Goal: Task Accomplishment & Management: Manage account settings

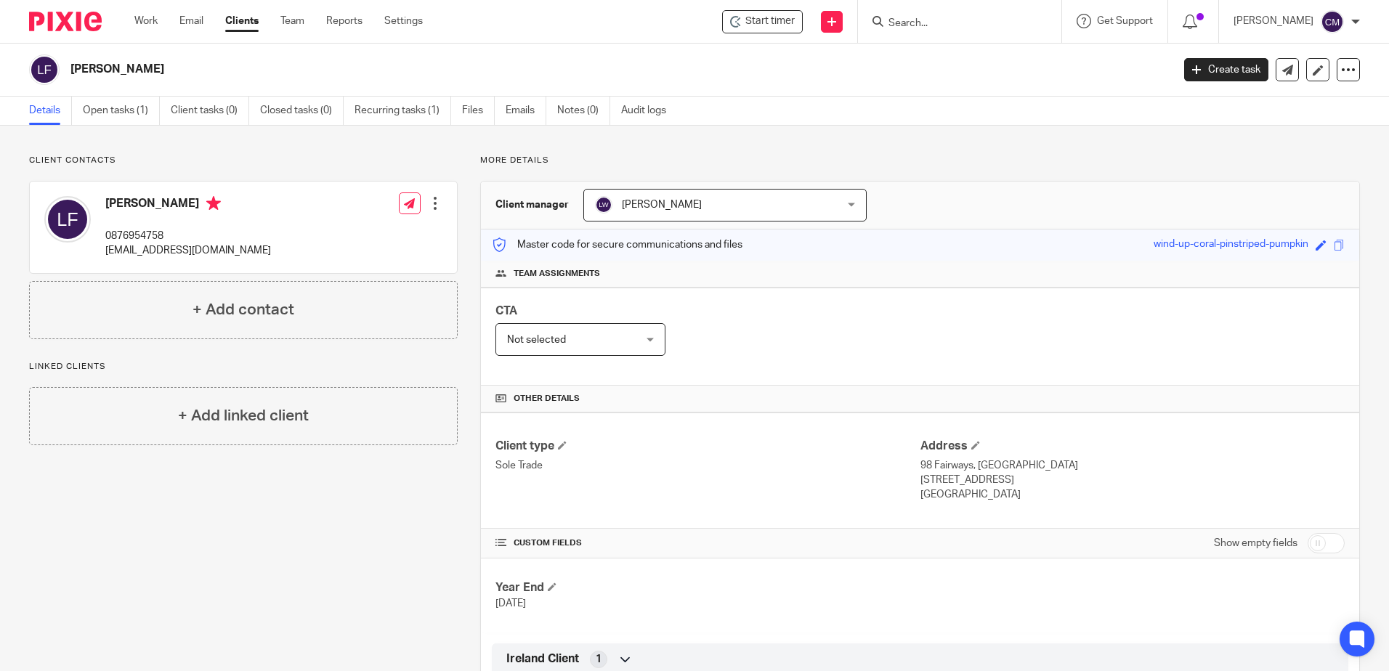
click at [921, 30] on input "Search" at bounding box center [952, 23] width 131 height 13
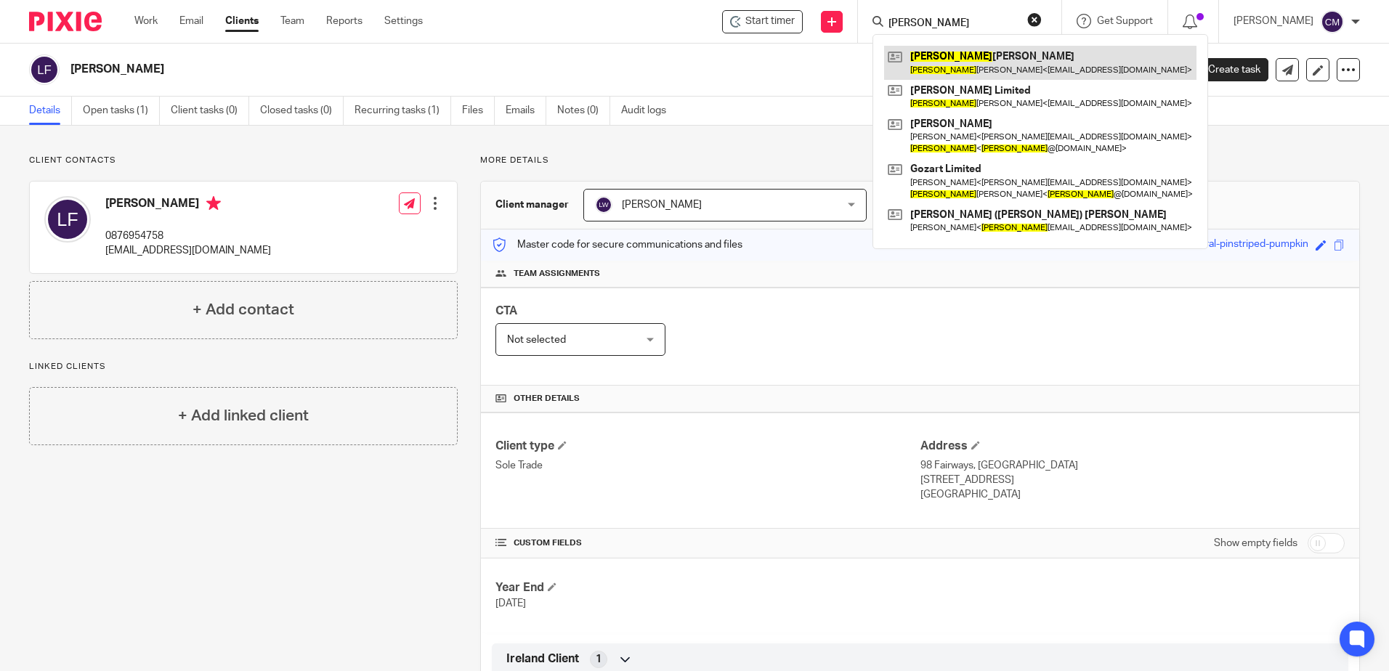
type input "caroline"
click at [948, 56] on link at bounding box center [1040, 62] width 312 height 33
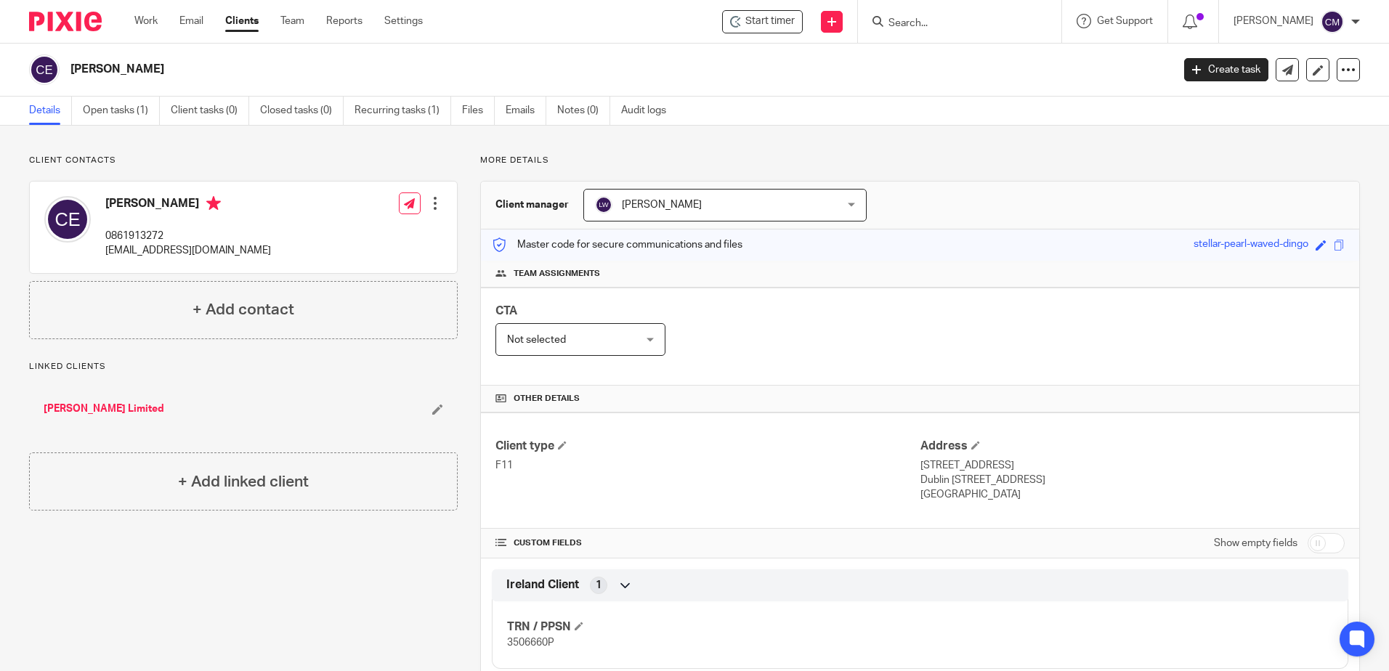
scroll to position [73, 0]
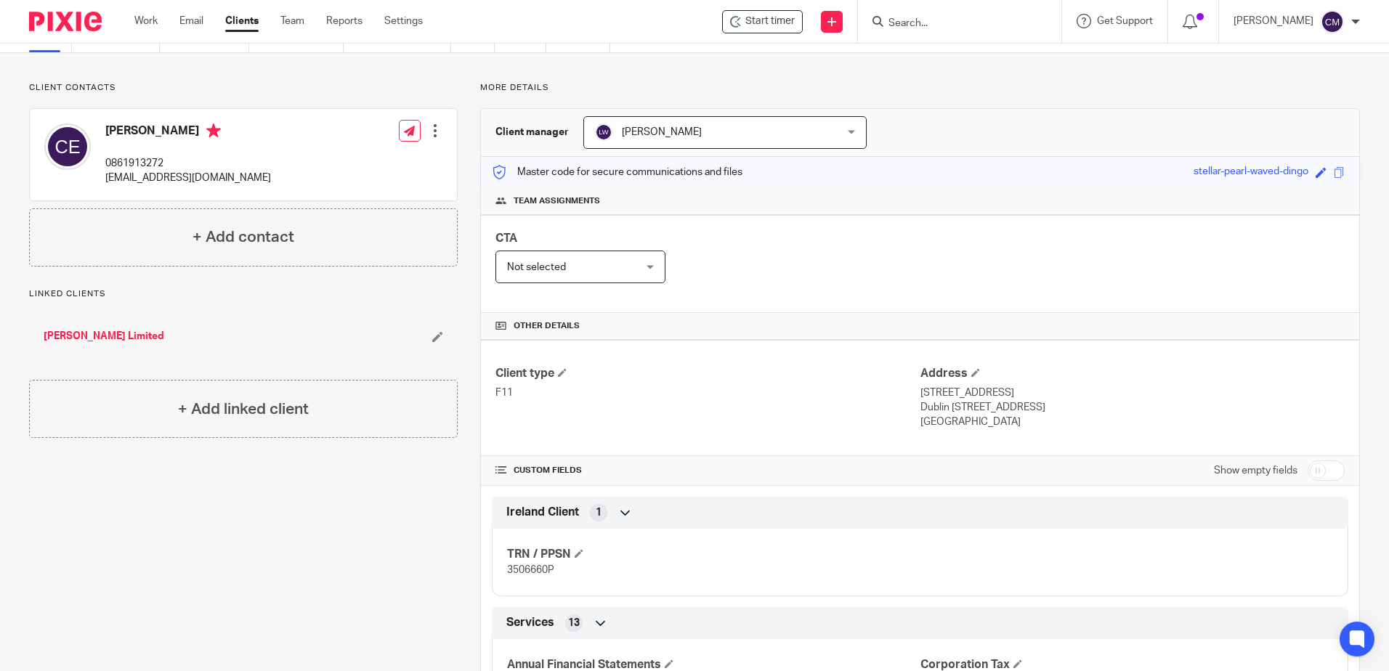
click at [950, 29] on input "Search" at bounding box center [952, 23] width 131 height 13
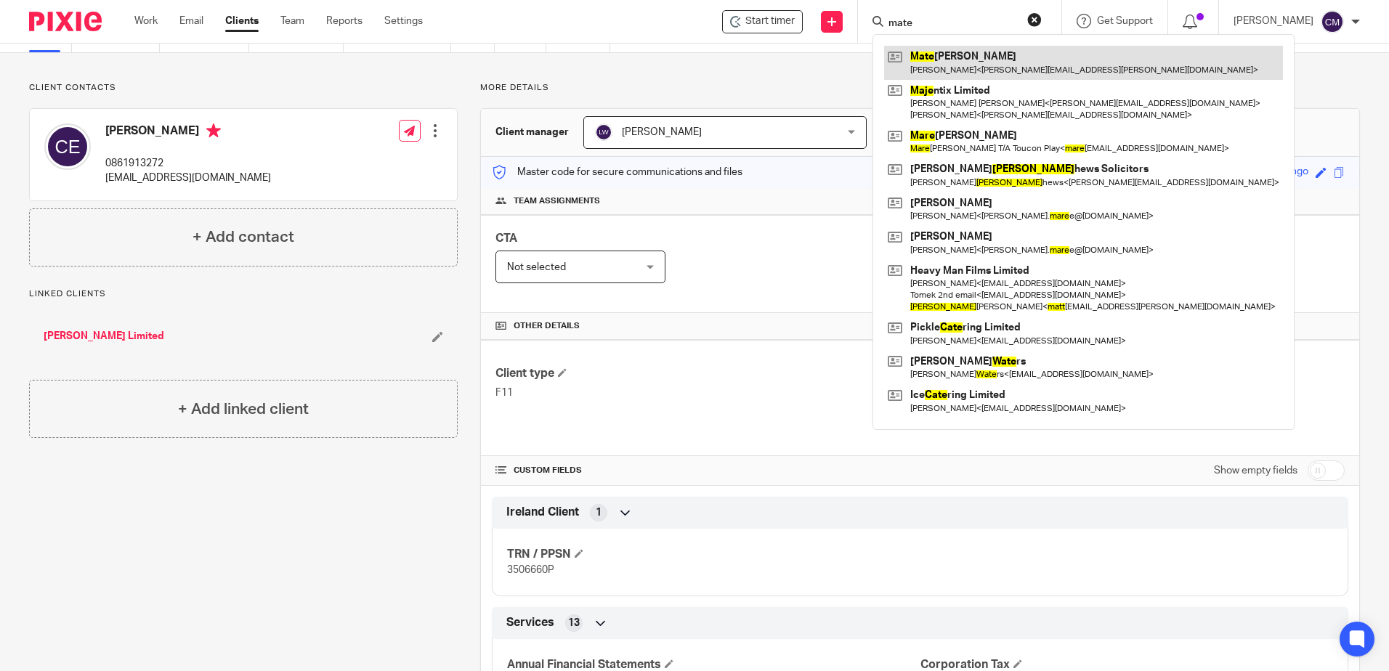
type input "mate"
click at [968, 59] on link at bounding box center [1083, 62] width 399 height 33
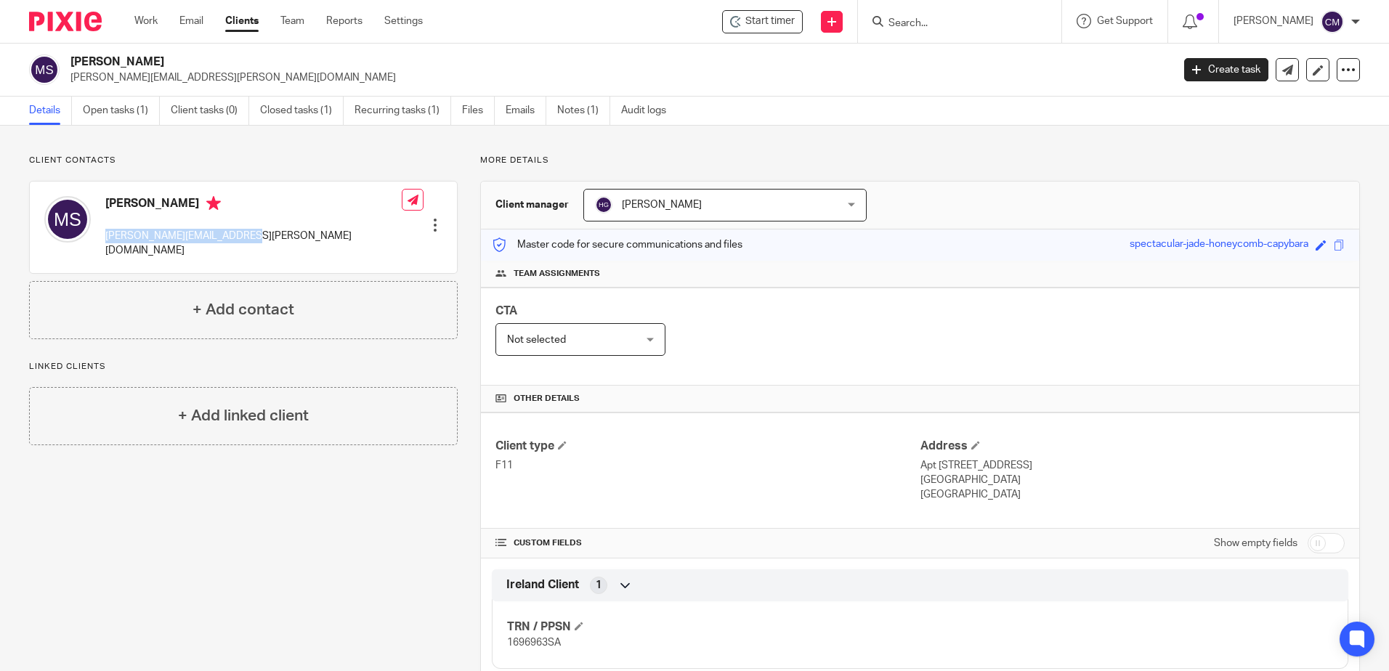
drag, startPoint x: 258, startPoint y: 244, endPoint x: 105, endPoint y: 238, distance: 153.4
click at [105, 238] on div "[PERSON_NAME] Sekowski [EMAIL_ADDRESS][PERSON_NAME][DOMAIN_NAME] Edit contact C…" at bounding box center [243, 228] width 427 height 92
copy p "[PERSON_NAME][EMAIL_ADDRESS][PERSON_NAME][DOMAIN_NAME]"
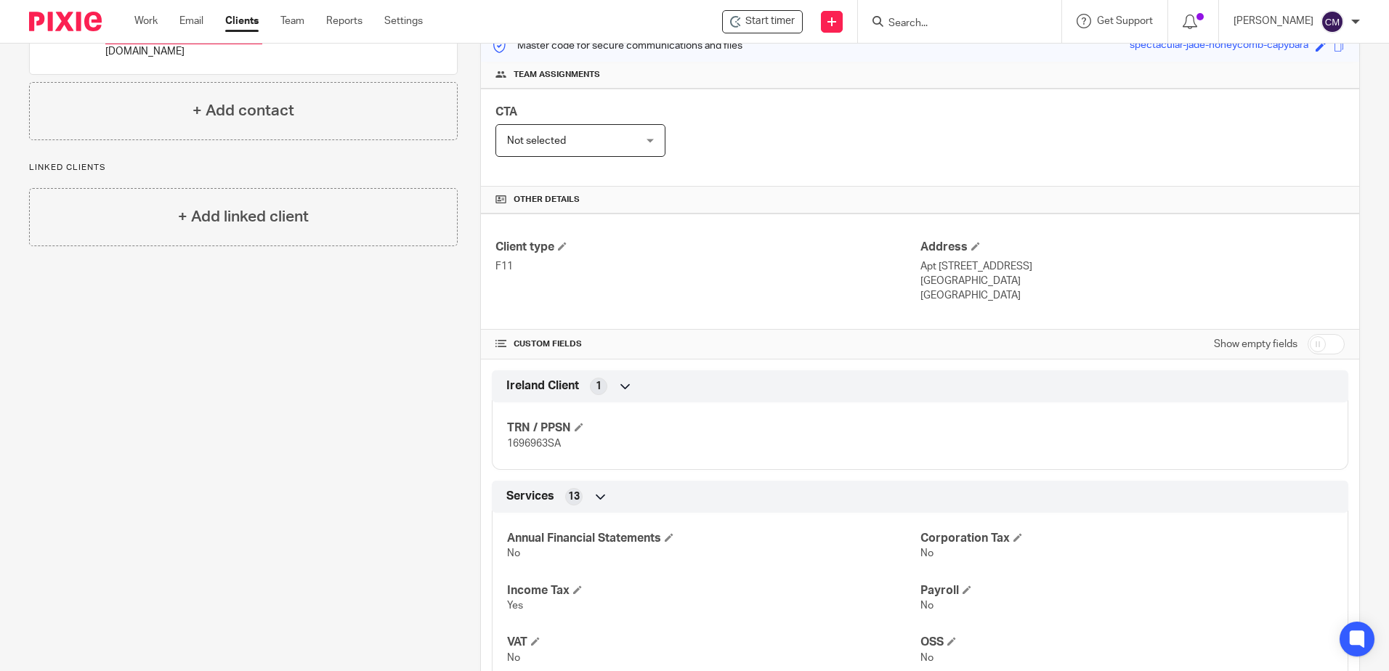
scroll to position [218, 0]
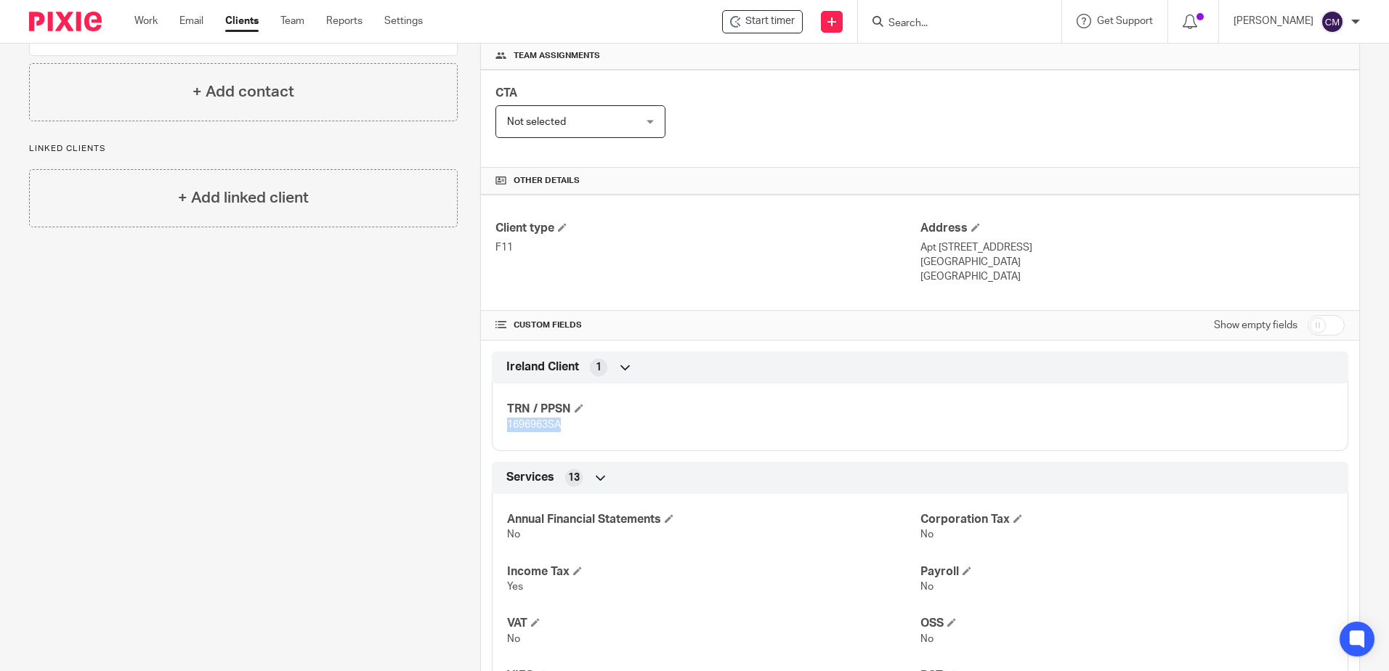
drag, startPoint x: 572, startPoint y: 427, endPoint x: 496, endPoint y: 424, distance: 75.6
click at [496, 424] on div "TRN / PPSN 1696963SA" at bounding box center [920, 412] width 857 height 78
drag, startPoint x: 496, startPoint y: 424, endPoint x: 527, endPoint y: 428, distance: 30.7
copy span "1696963SA"
click at [990, 26] on input "Search" at bounding box center [952, 23] width 131 height 13
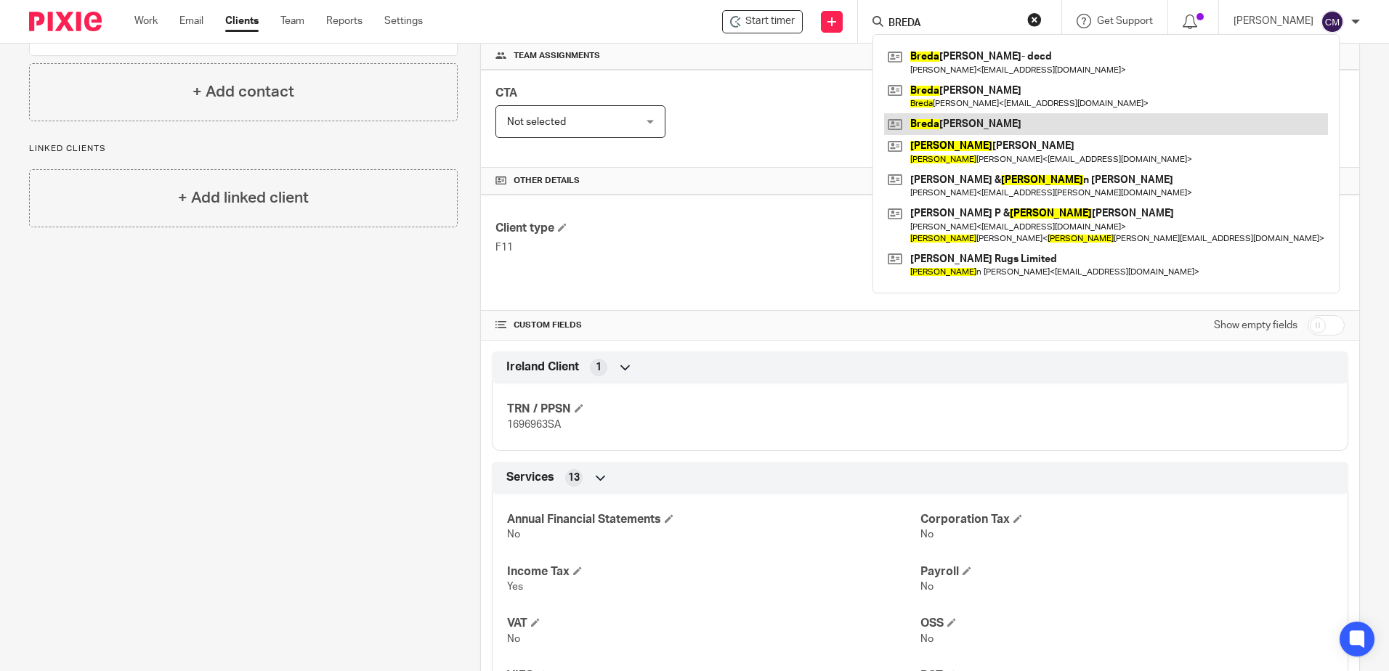
type input "BREDA"
click at [984, 120] on link at bounding box center [1106, 124] width 444 height 22
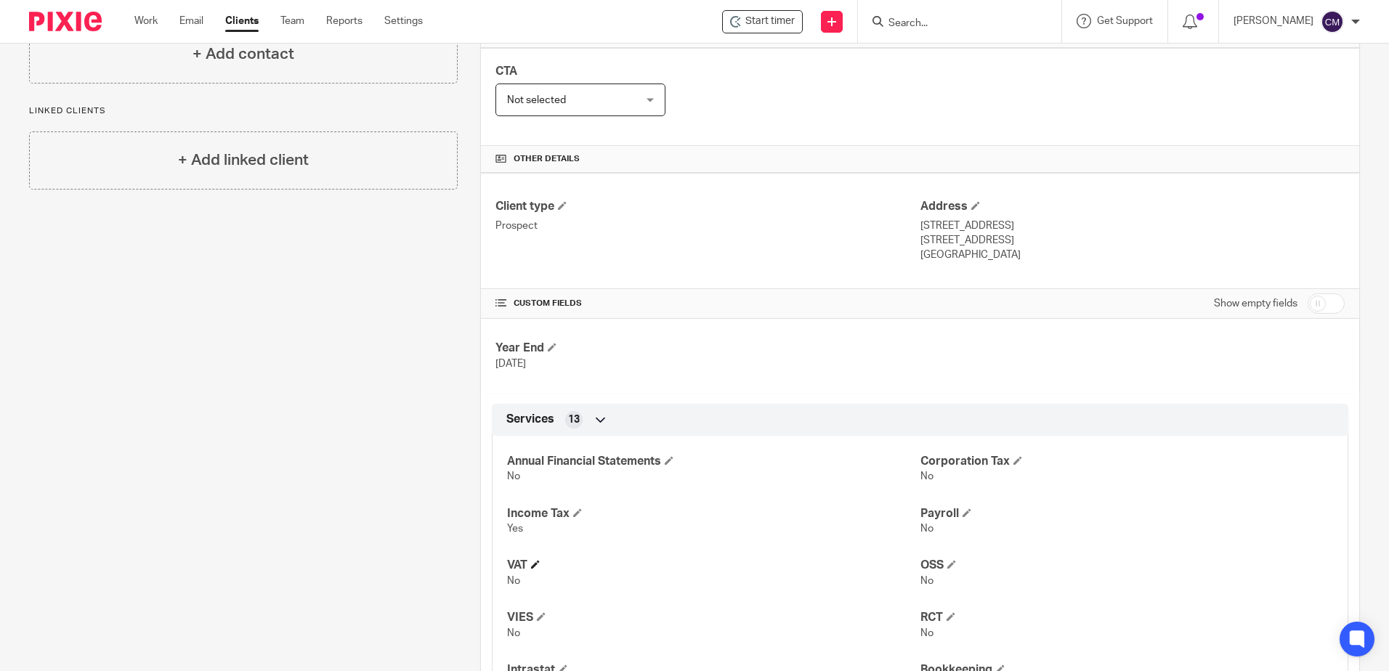
scroll to position [291, 0]
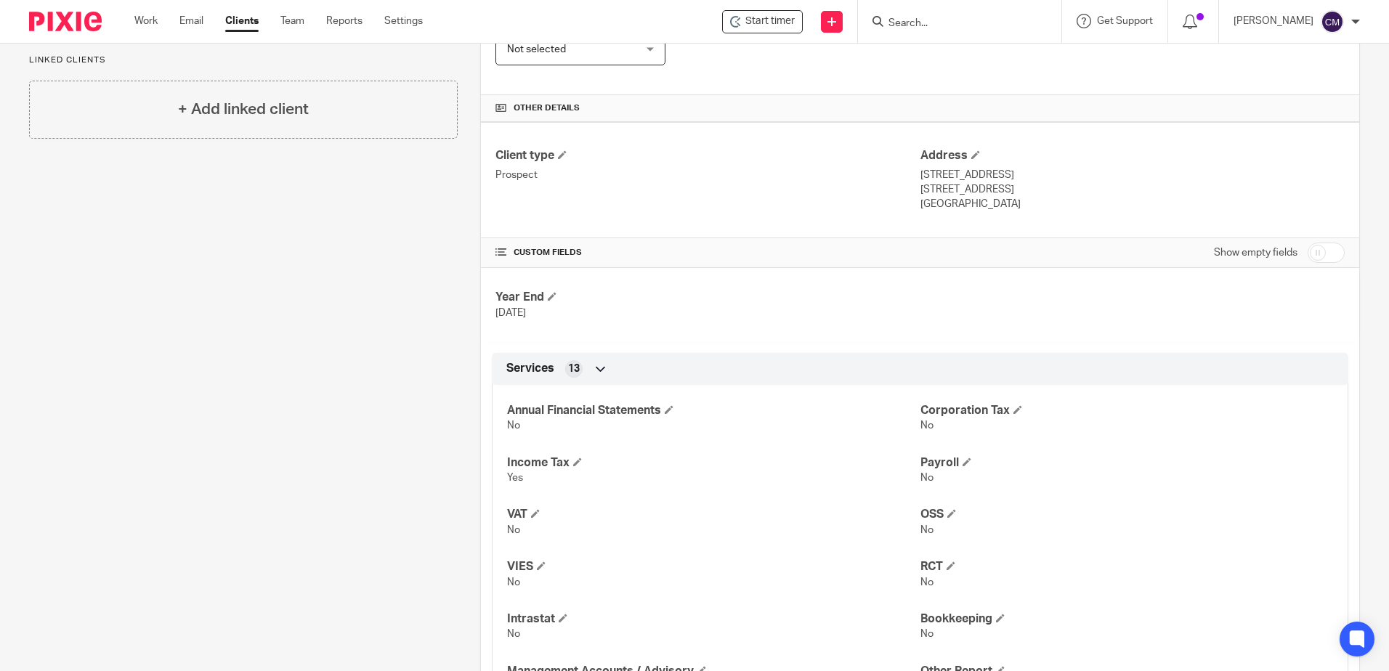
click at [1317, 253] on input "checkbox" at bounding box center [1326, 253] width 37 height 20
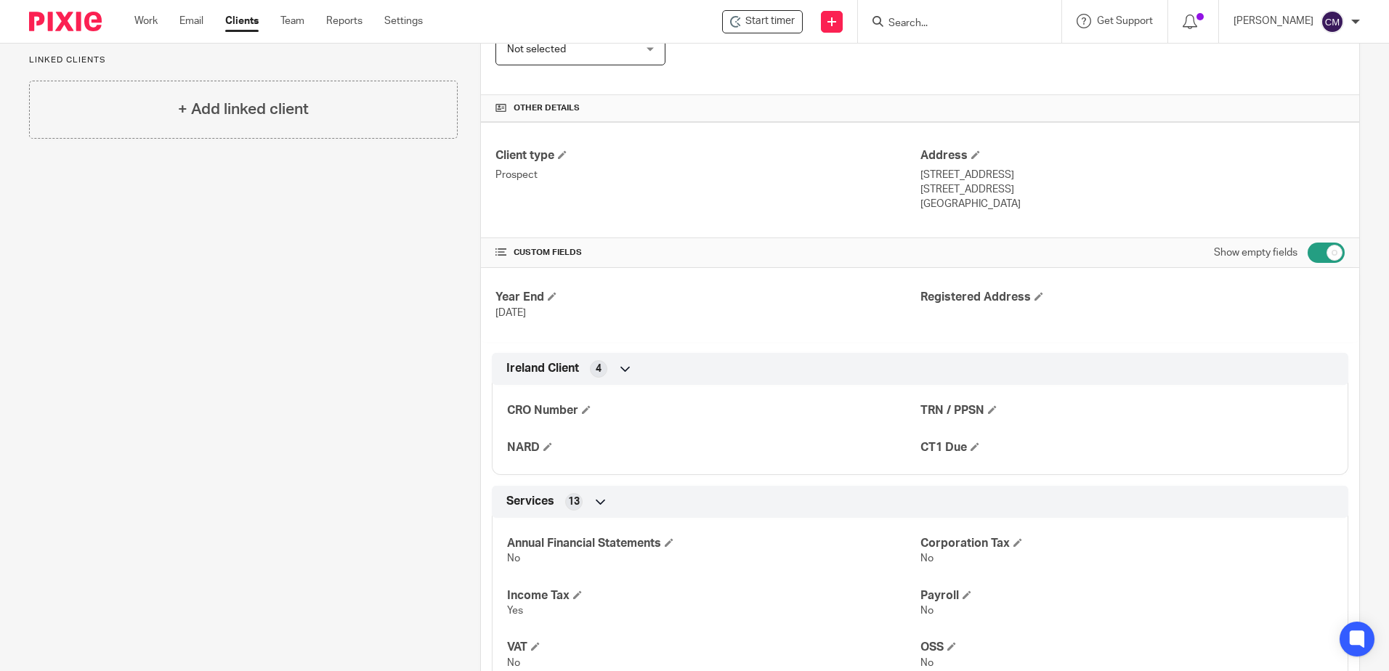
click at [1317, 253] on input "checkbox" at bounding box center [1326, 253] width 37 height 20
checkbox input "false"
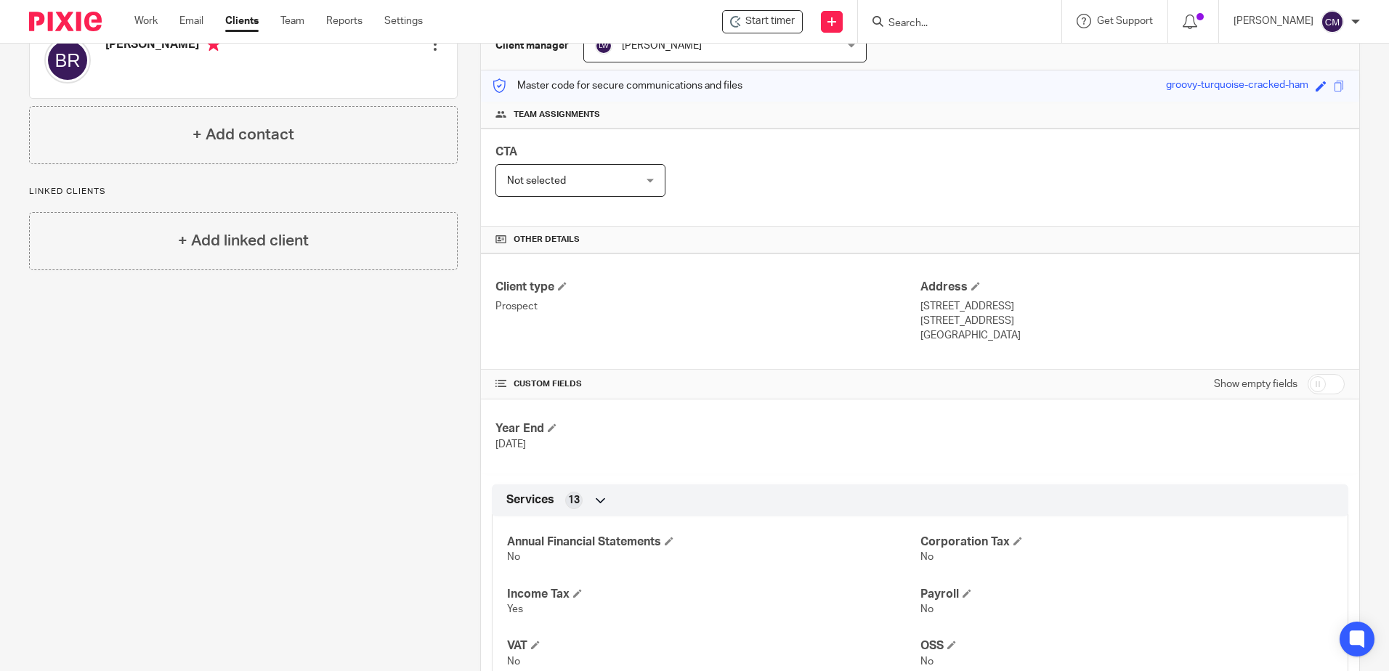
scroll to position [0, 0]
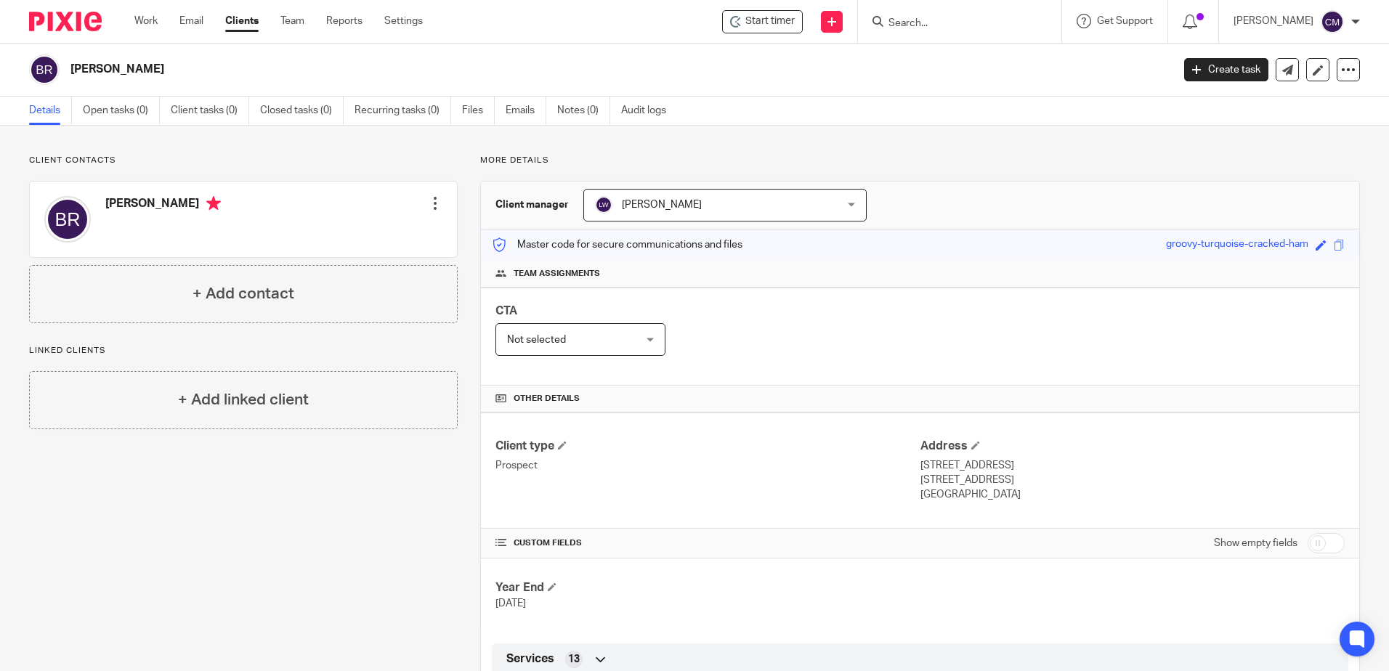
click at [950, 17] on input "Search" at bounding box center [952, 23] width 131 height 13
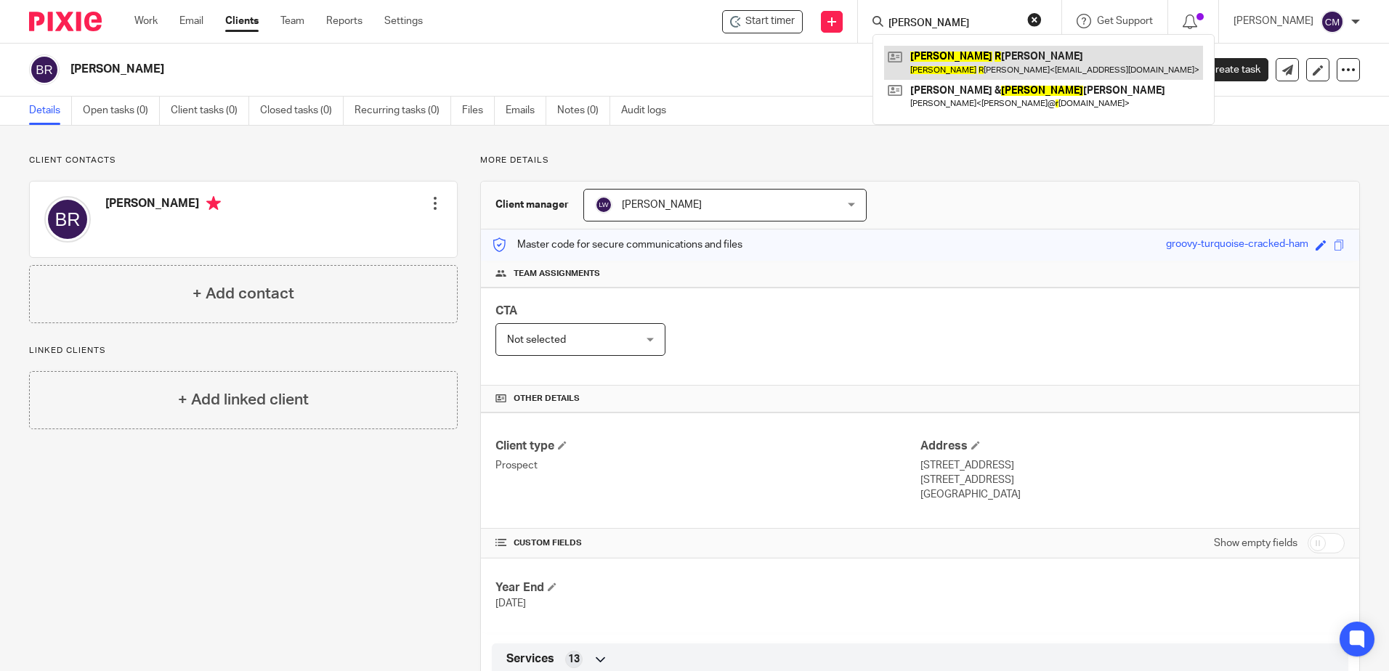
type input "paul r"
click at [948, 50] on link at bounding box center [1043, 62] width 319 height 33
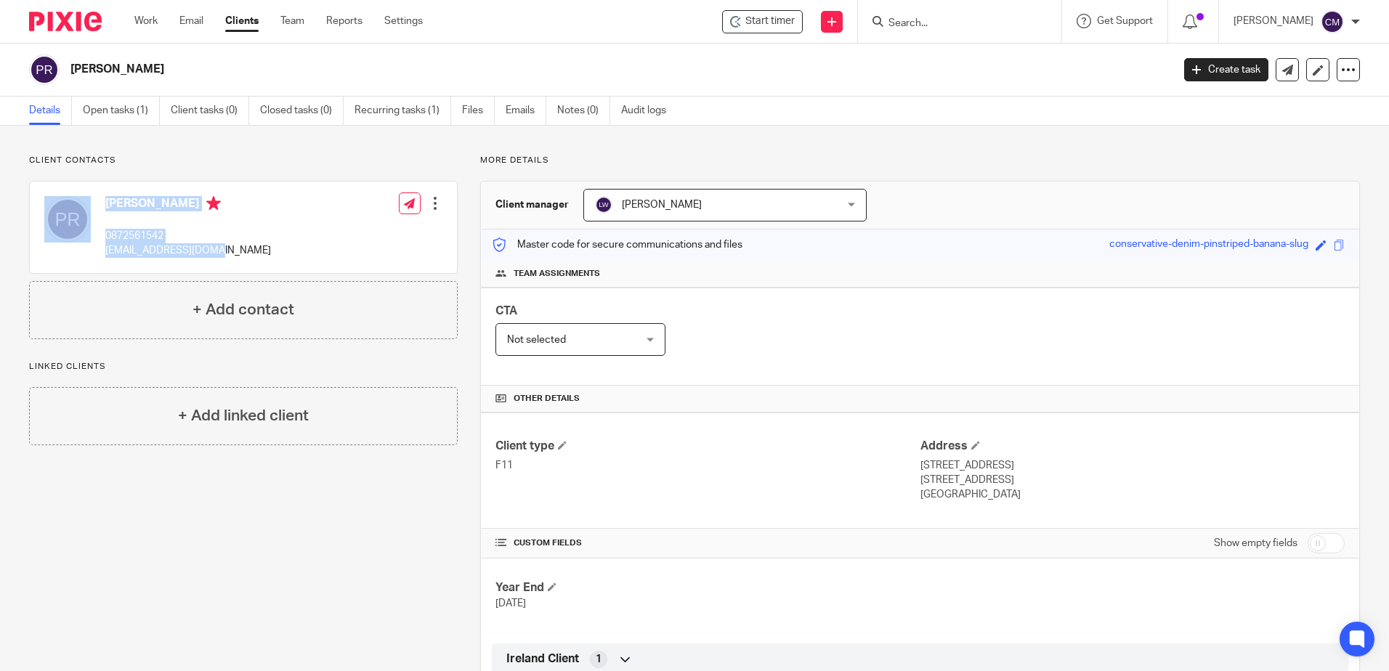
drag, startPoint x: 240, startPoint y: 259, endPoint x: 97, endPoint y: 267, distance: 142.6
click at [97, 267] on div "Paul Ryan 0872561542 paulieryan@gmail.com Edit contact Create client from conta…" at bounding box center [243, 228] width 427 height 92
click at [220, 243] on div "Paul Ryan 0872561542 paulieryan@gmail.com Edit contact Create client from conta…" at bounding box center [243, 228] width 427 height 92
drag, startPoint x: 215, startPoint y: 251, endPoint x: 108, endPoint y: 251, distance: 107.5
click at [108, 251] on div "Paul Ryan 0872561542 paulieryan@gmail.com Edit contact Create client from conta…" at bounding box center [243, 228] width 427 height 92
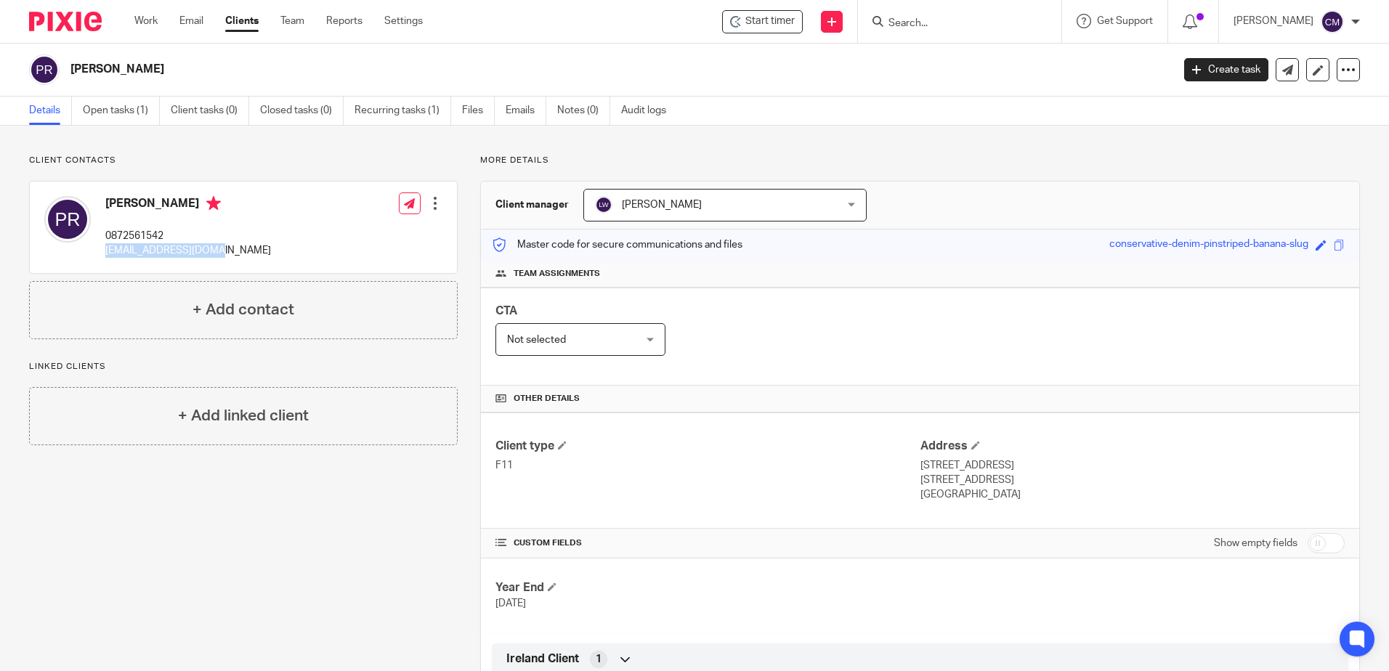
copy p "paulieryan@gmail.com"
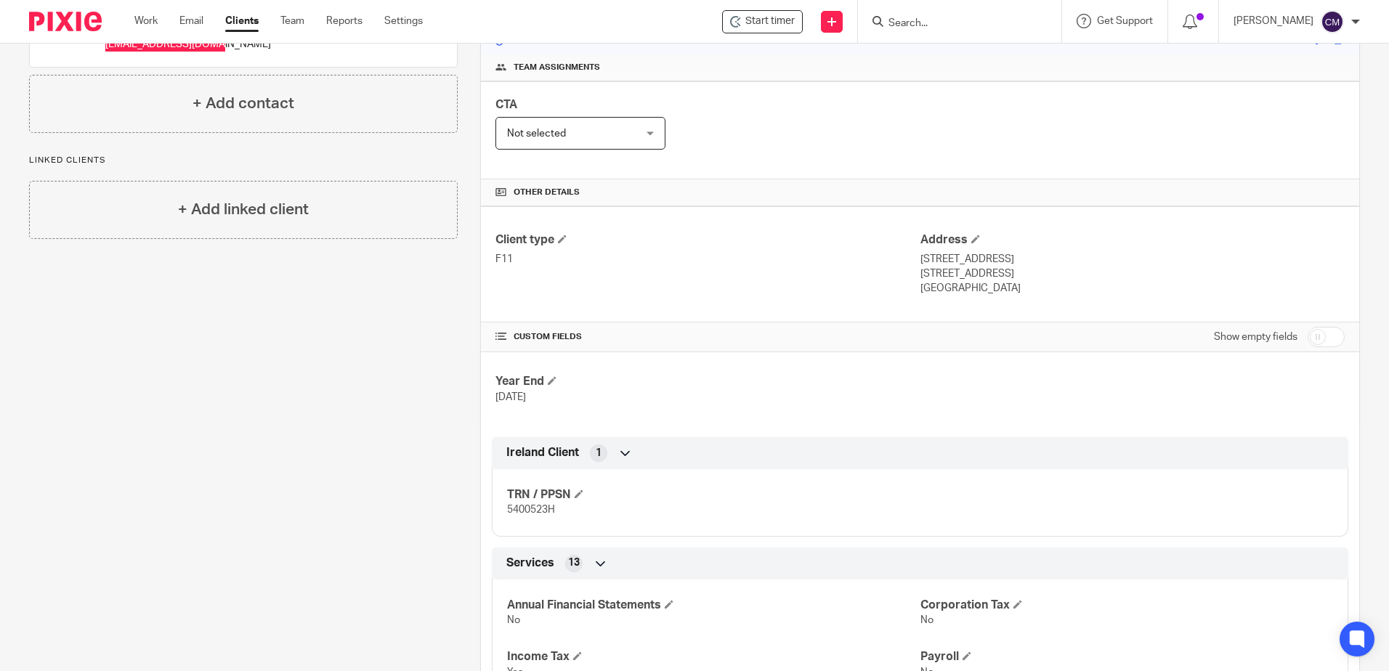
scroll to position [218, 0]
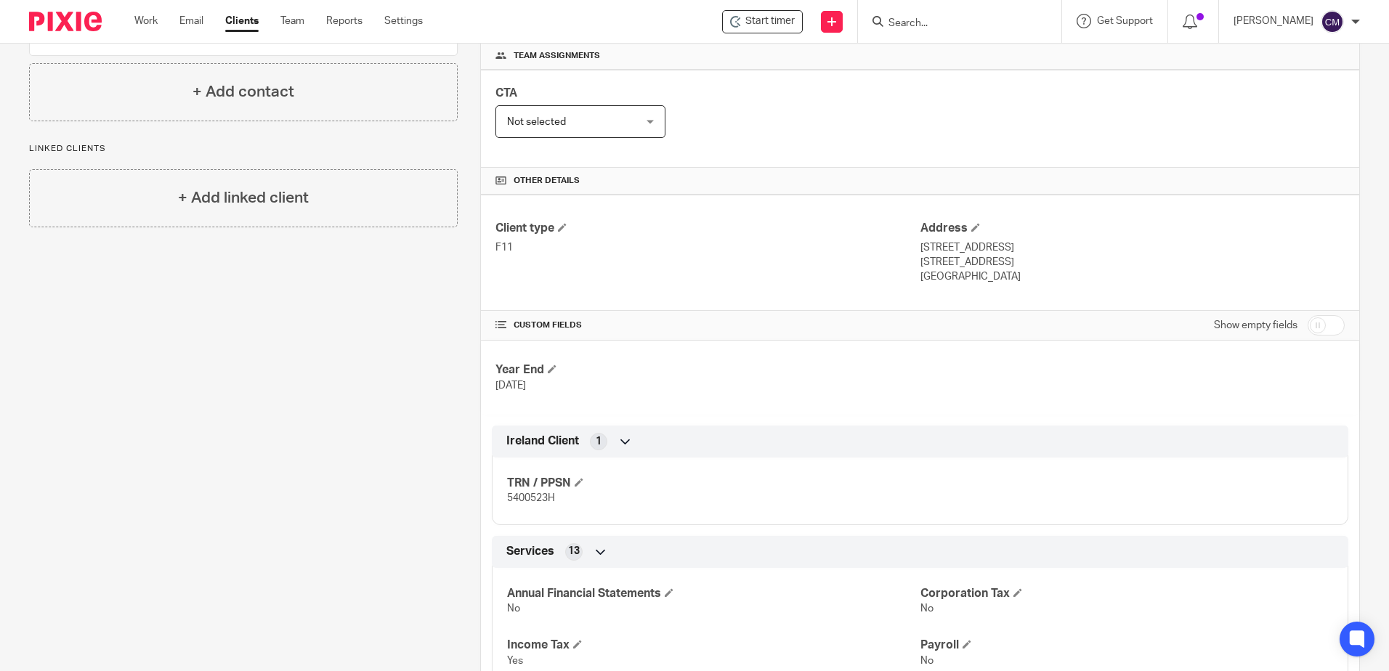
click at [640, 510] on div "TRN / PPSN 5400523H" at bounding box center [920, 486] width 857 height 78
drag, startPoint x: 565, startPoint y: 504, endPoint x: 488, endPoint y: 509, distance: 76.5
click at [492, 509] on div "TRN / PPSN 5400523H" at bounding box center [920, 486] width 857 height 78
drag, startPoint x: 488, startPoint y: 509, endPoint x: 512, endPoint y: 503, distance: 24.2
copy span "5400523H"
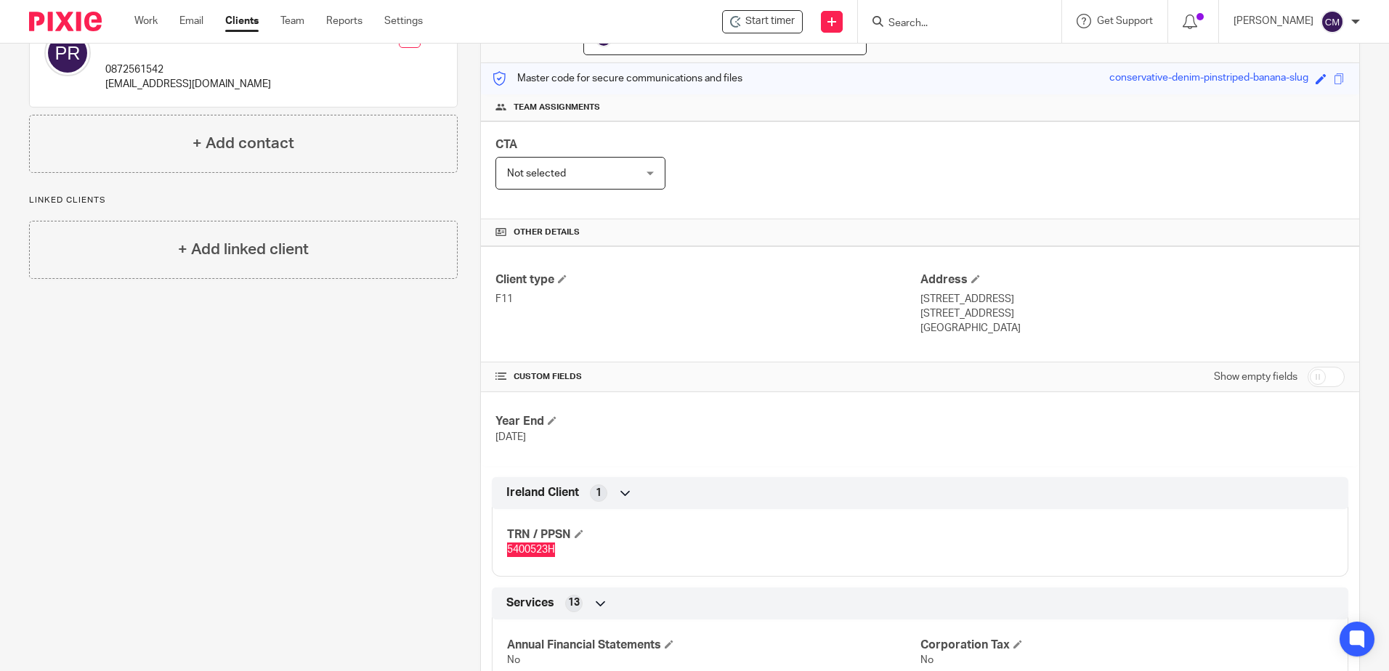
scroll to position [0, 0]
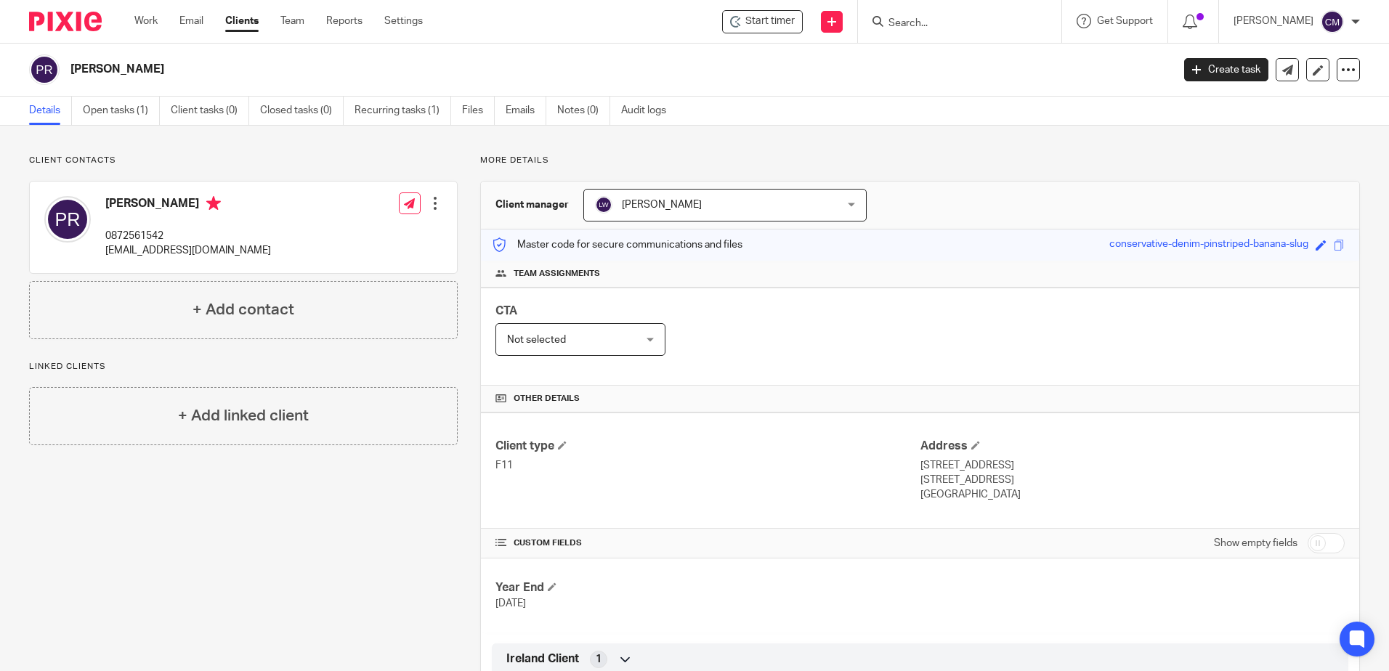
click at [932, 36] on div at bounding box center [959, 21] width 203 height 43
click at [931, 29] on input "Search" at bounding box center [952, 23] width 131 height 13
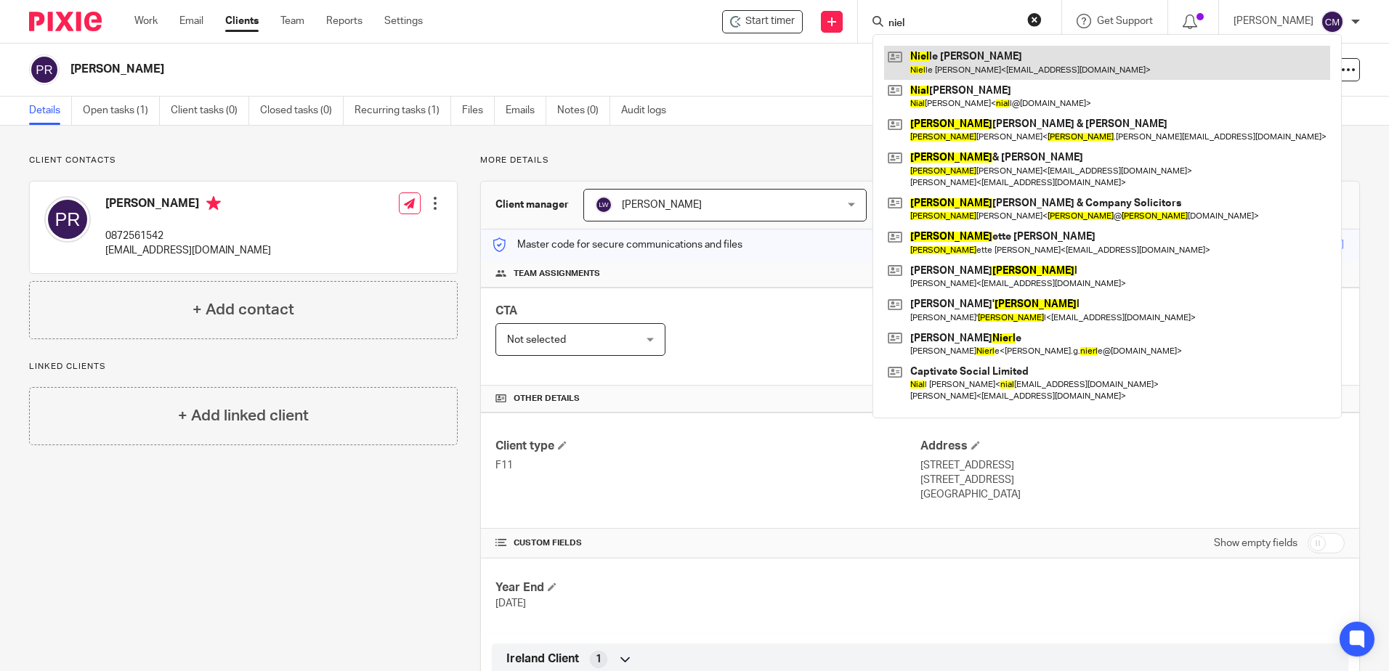
type input "niel"
click at [958, 60] on link at bounding box center [1107, 62] width 446 height 33
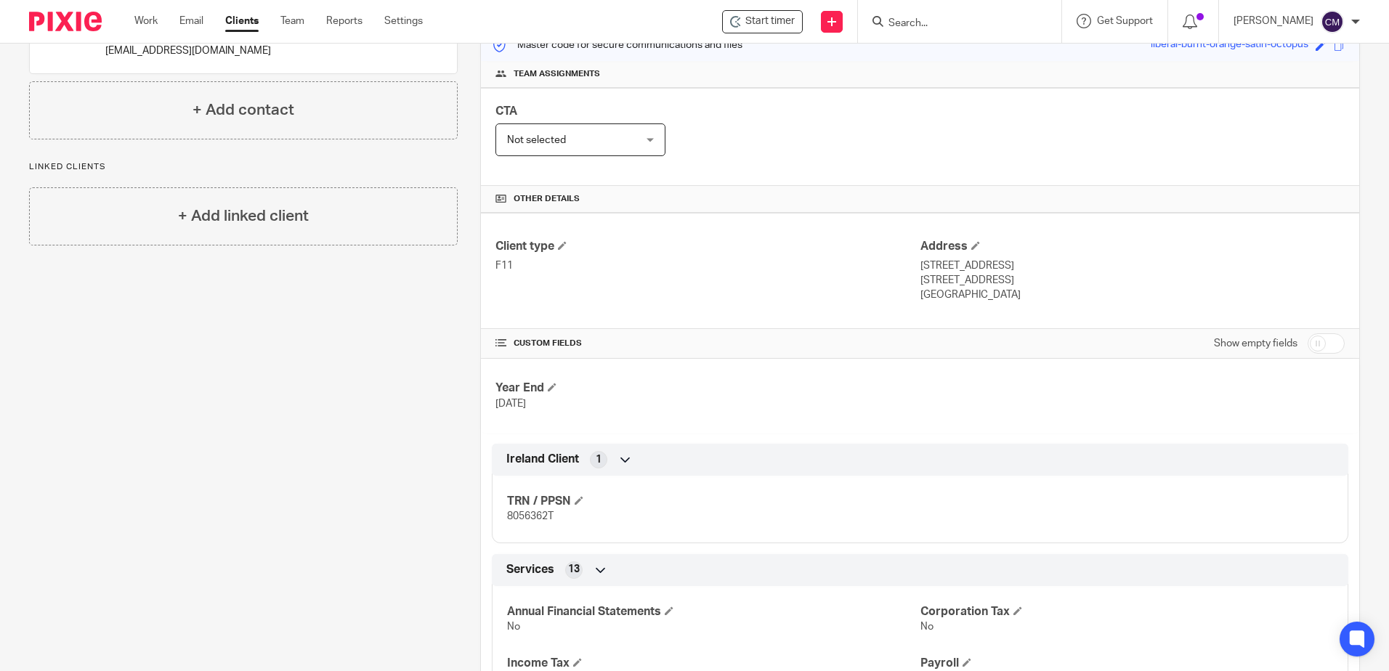
scroll to position [218, 0]
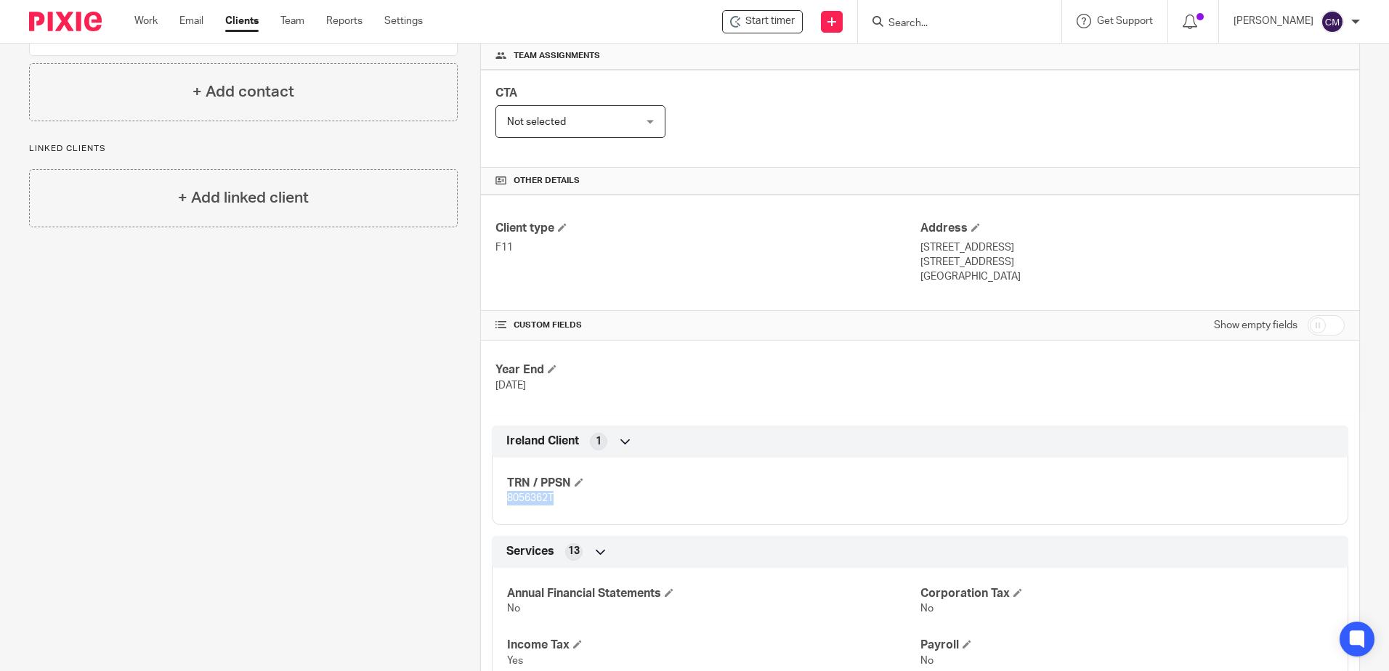
drag, startPoint x: 562, startPoint y: 509, endPoint x: 496, endPoint y: 501, distance: 67.3
click at [496, 501] on div "TRN / PPSN 8056362T" at bounding box center [920, 486] width 857 height 78
drag, startPoint x: 496, startPoint y: 501, endPoint x: 506, endPoint y: 502, distance: 11.0
copy span "8056362T"
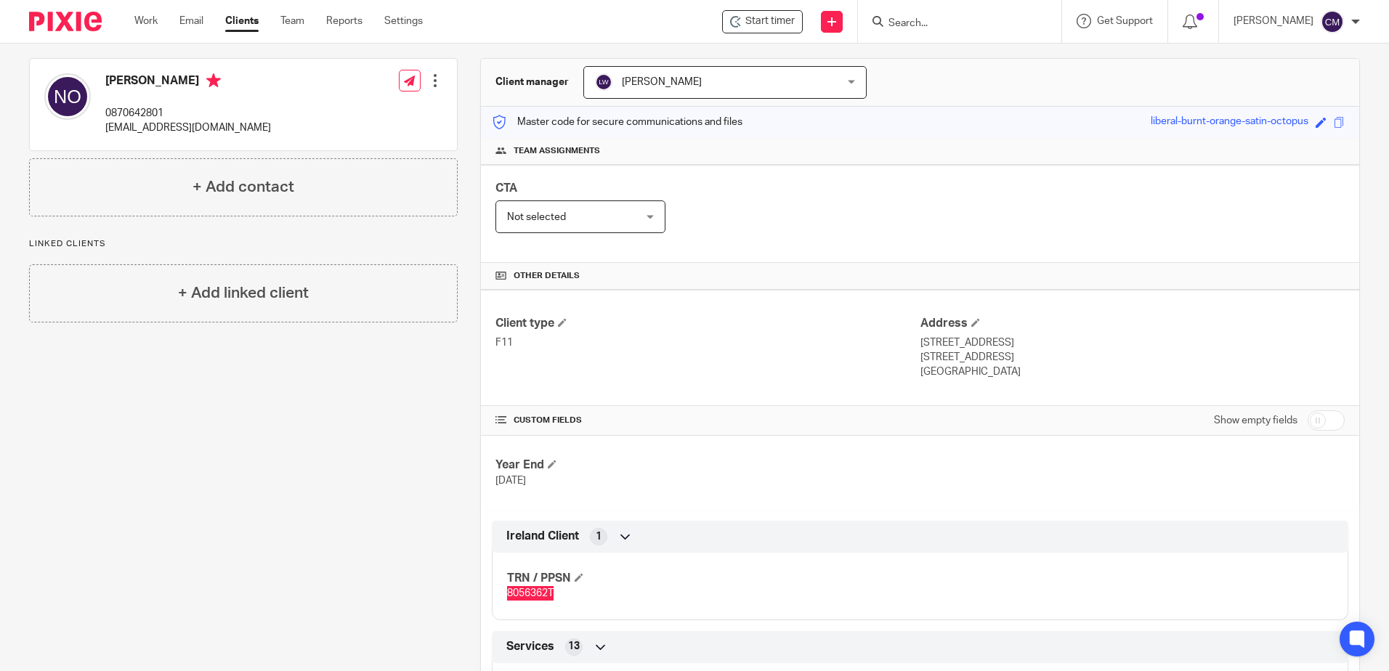
scroll to position [0, 0]
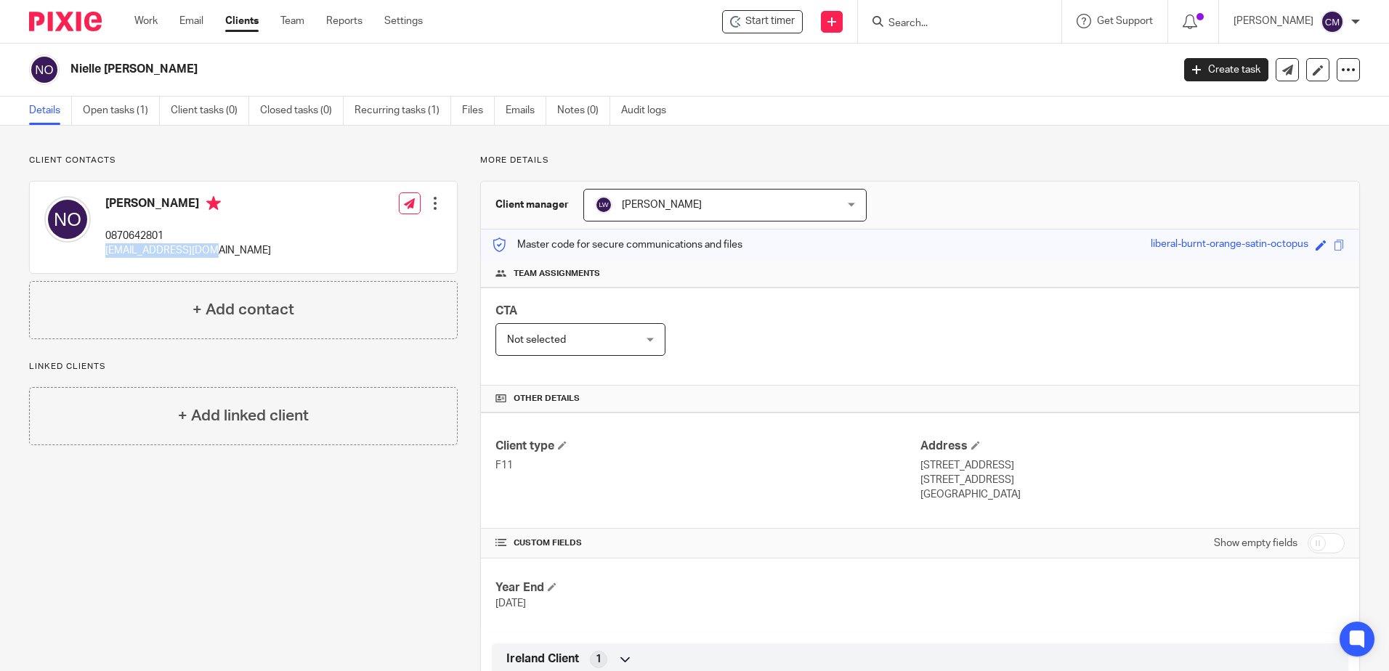
drag, startPoint x: 210, startPoint y: 257, endPoint x: 103, endPoint y: 255, distance: 106.8
click at [103, 255] on div "[PERSON_NAME] 0870642801 [EMAIL_ADDRESS][DOMAIN_NAME]" at bounding box center [157, 227] width 227 height 77
copy p "ni-elle@hotmail.com"
click at [928, 27] on input "Search" at bounding box center [952, 23] width 131 height 13
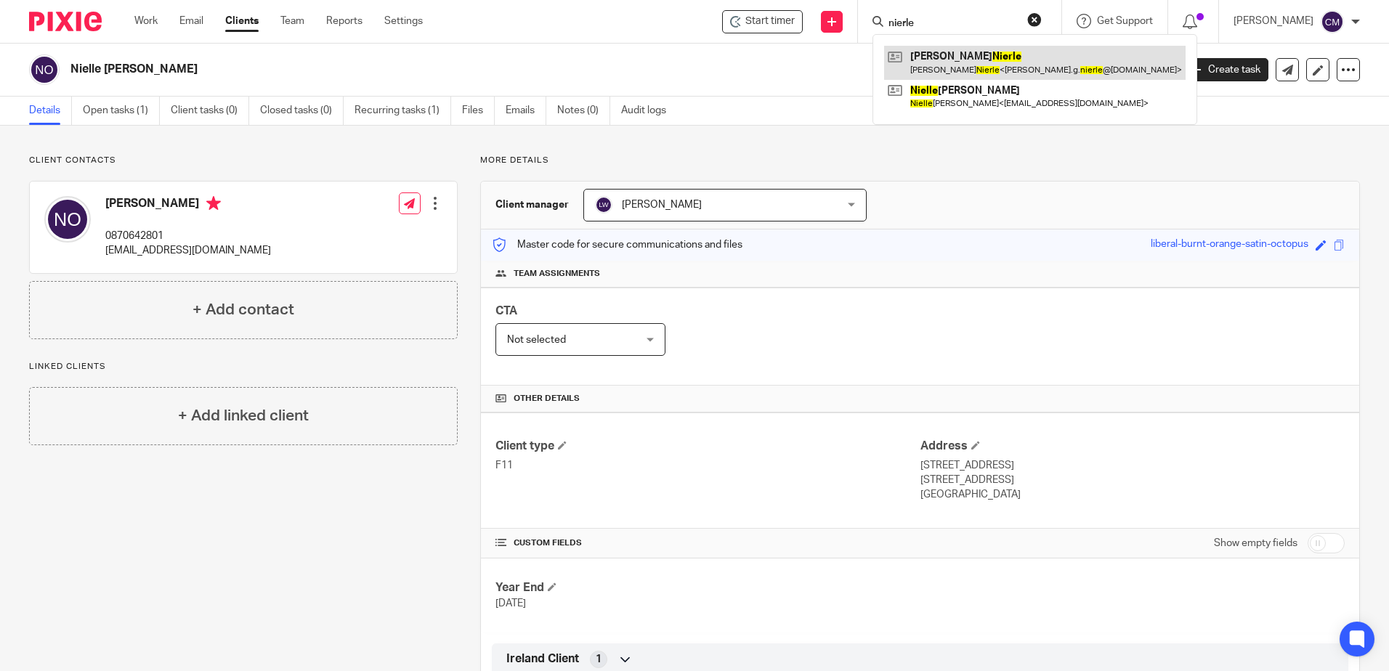
type input "nierle"
click at [952, 72] on link at bounding box center [1035, 62] width 302 height 33
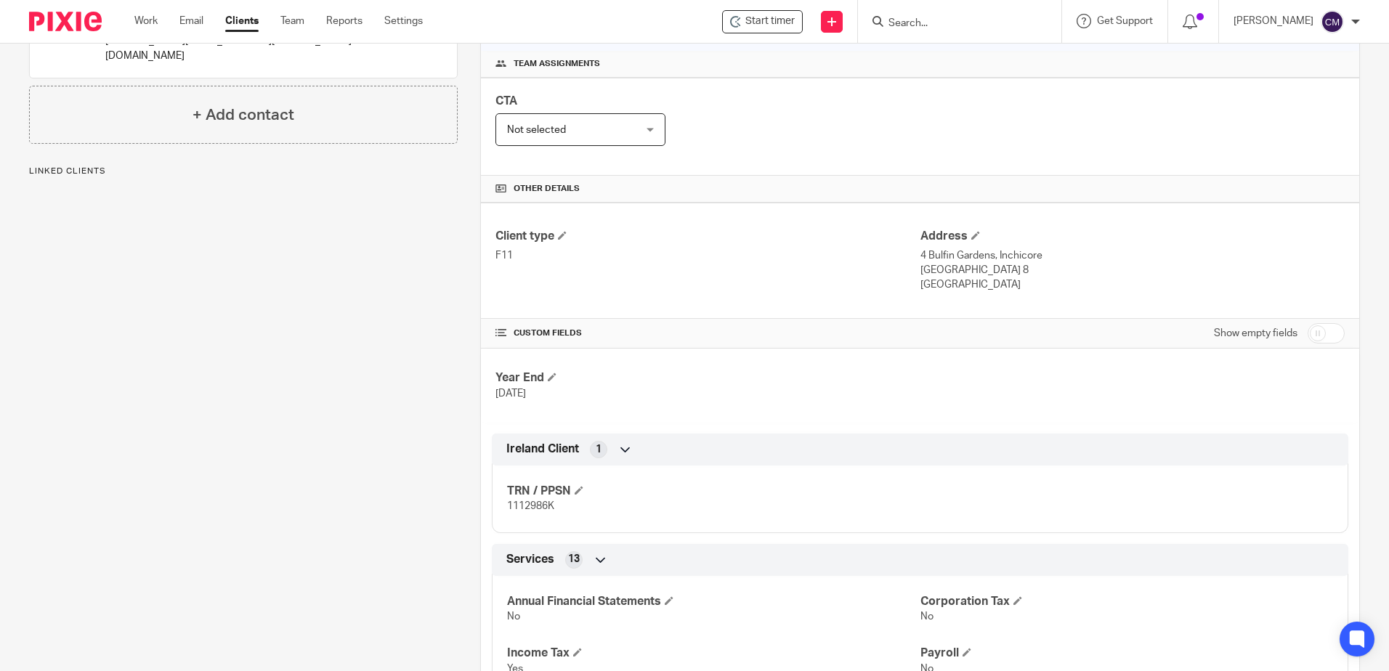
scroll to position [218, 0]
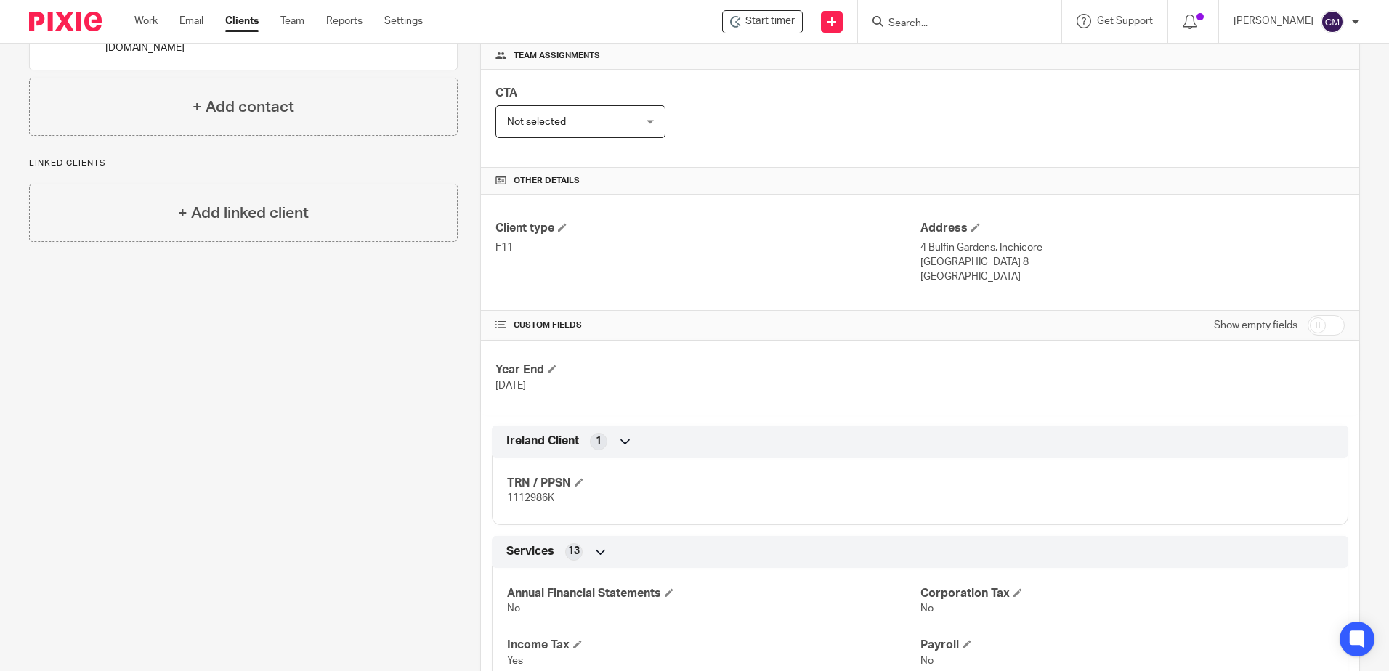
drag, startPoint x: 552, startPoint y: 504, endPoint x: 486, endPoint y: 491, distance: 66.6
click at [486, 491] on div "Ireland Client 1 TRN / PPSN 1112986K" at bounding box center [920, 476] width 878 height 100
drag, startPoint x: 486, startPoint y: 491, endPoint x: 528, endPoint y: 517, distance: 49.6
click at [528, 517] on div "TRN / PPSN 1112986K" at bounding box center [920, 486] width 857 height 78
drag, startPoint x: 558, startPoint y: 502, endPoint x: 504, endPoint y: 497, distance: 54.7
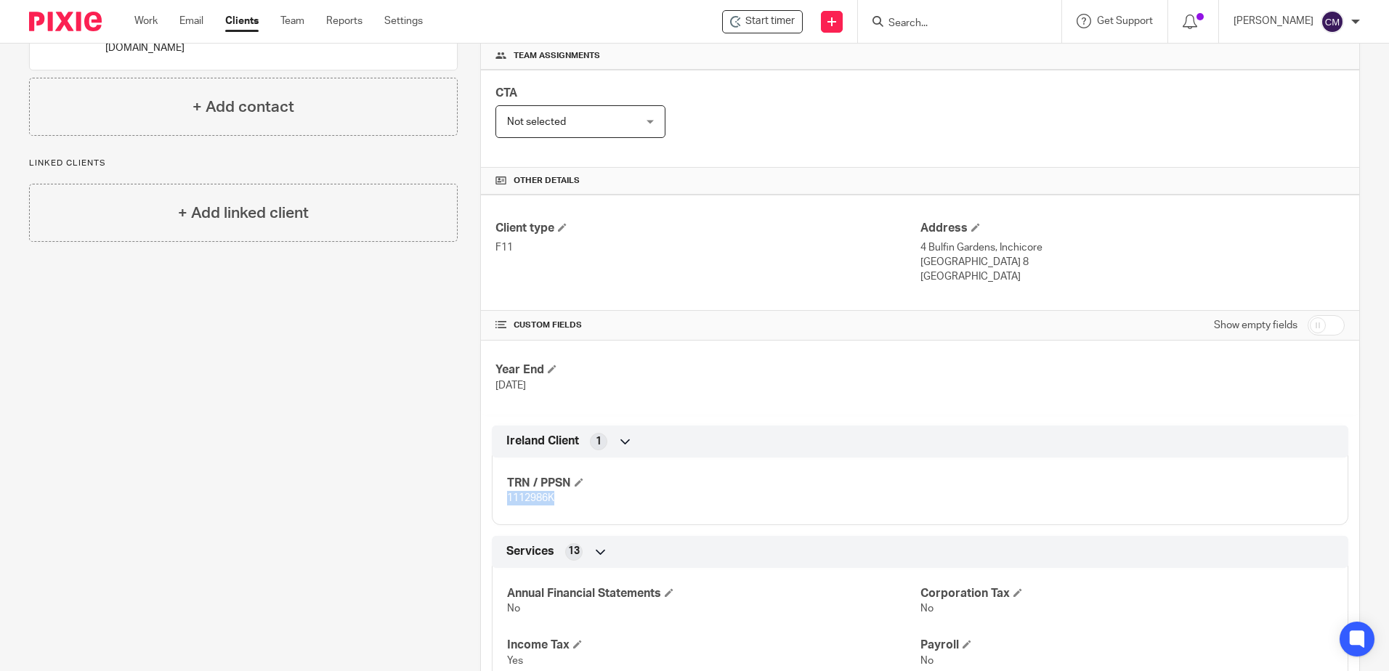
click at [507, 497] on p "1112986K" at bounding box center [713, 498] width 413 height 15
copy span "1112986K"
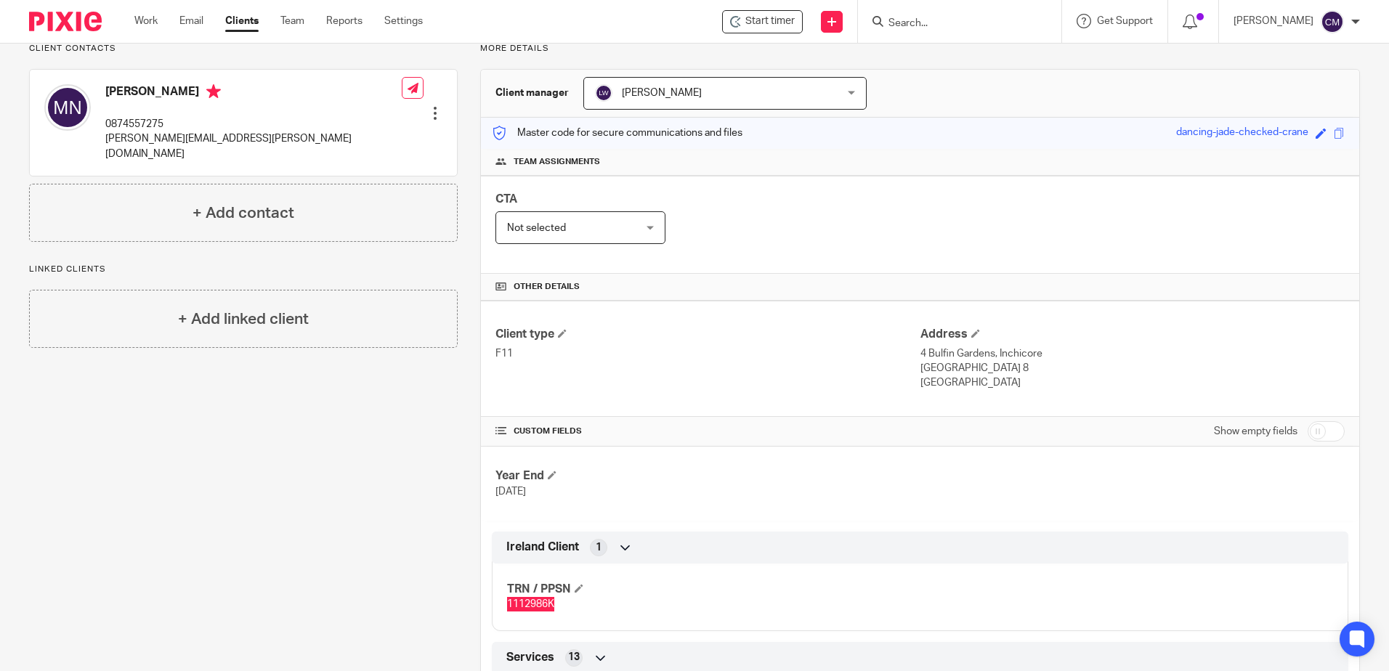
scroll to position [0, 0]
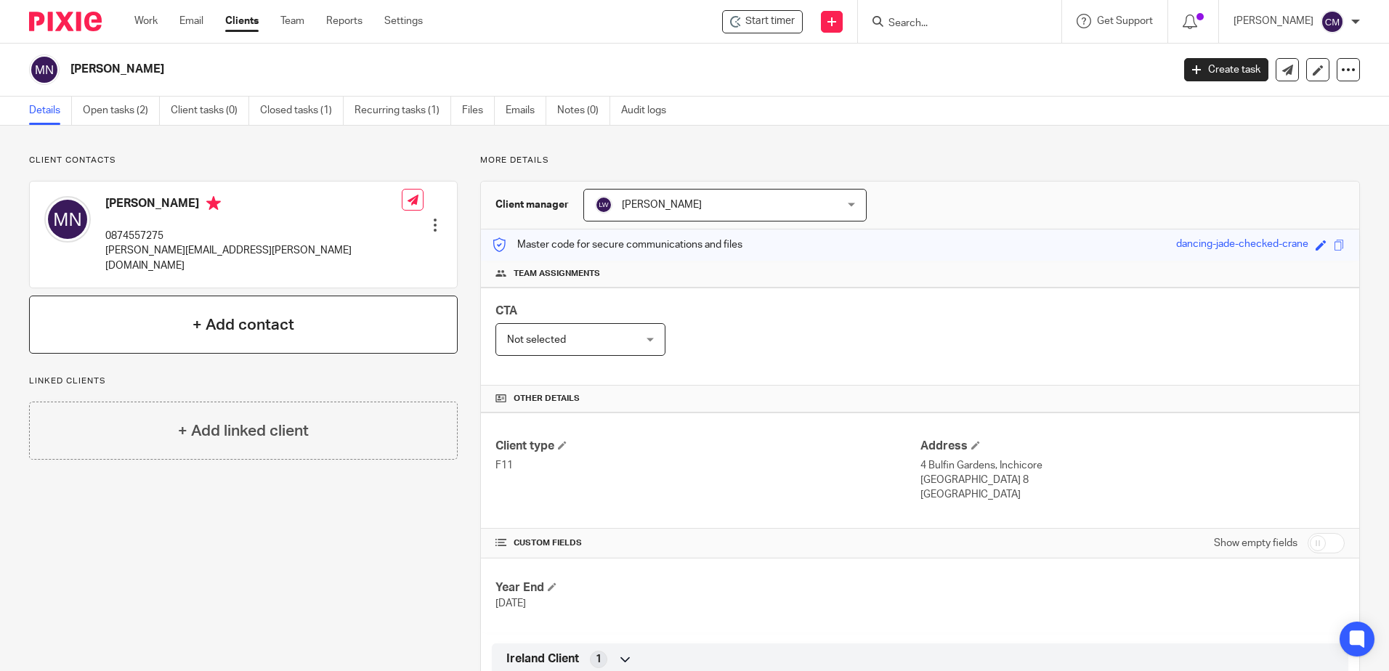
click at [257, 318] on h4 "+ Add contact" at bounding box center [244, 325] width 102 height 23
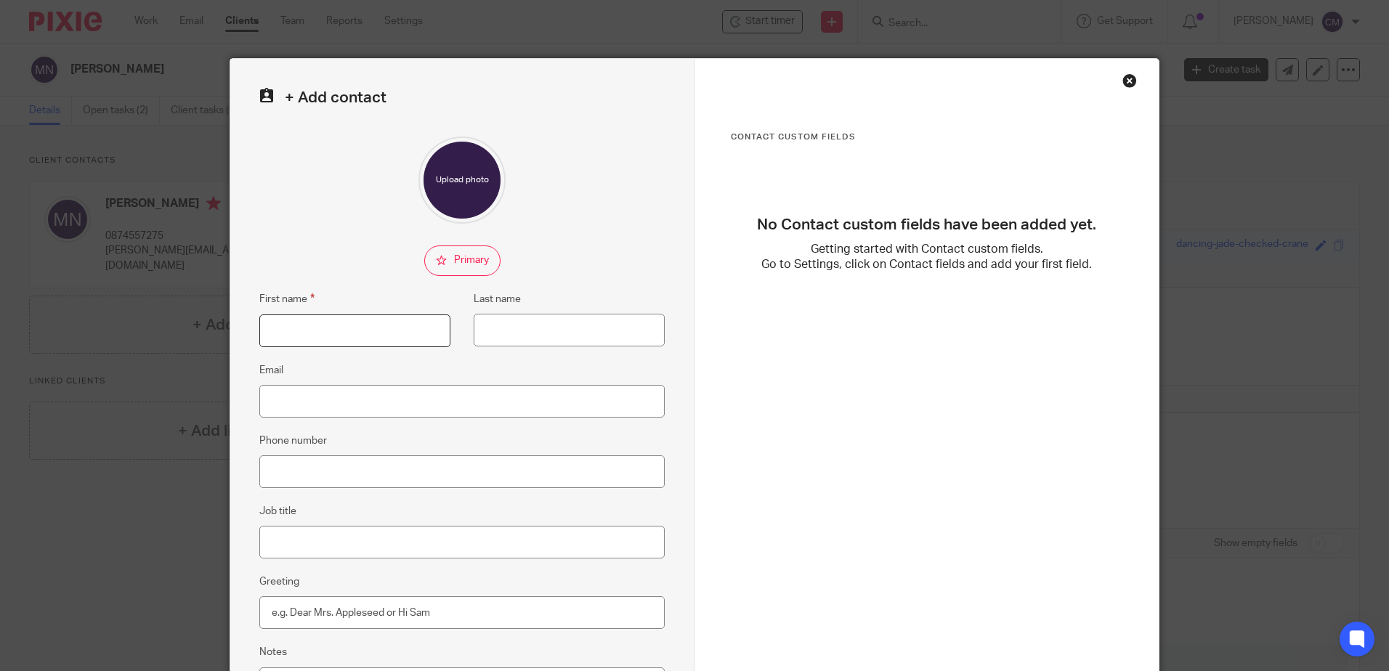
click at [310, 340] on input "First name" at bounding box center [354, 331] width 191 height 33
click at [338, 345] on input "First name" at bounding box center [354, 331] width 191 height 33
type input "e"
click at [338, 345] on input "Eunia" at bounding box center [354, 331] width 191 height 33
type input "Eunis Braga"
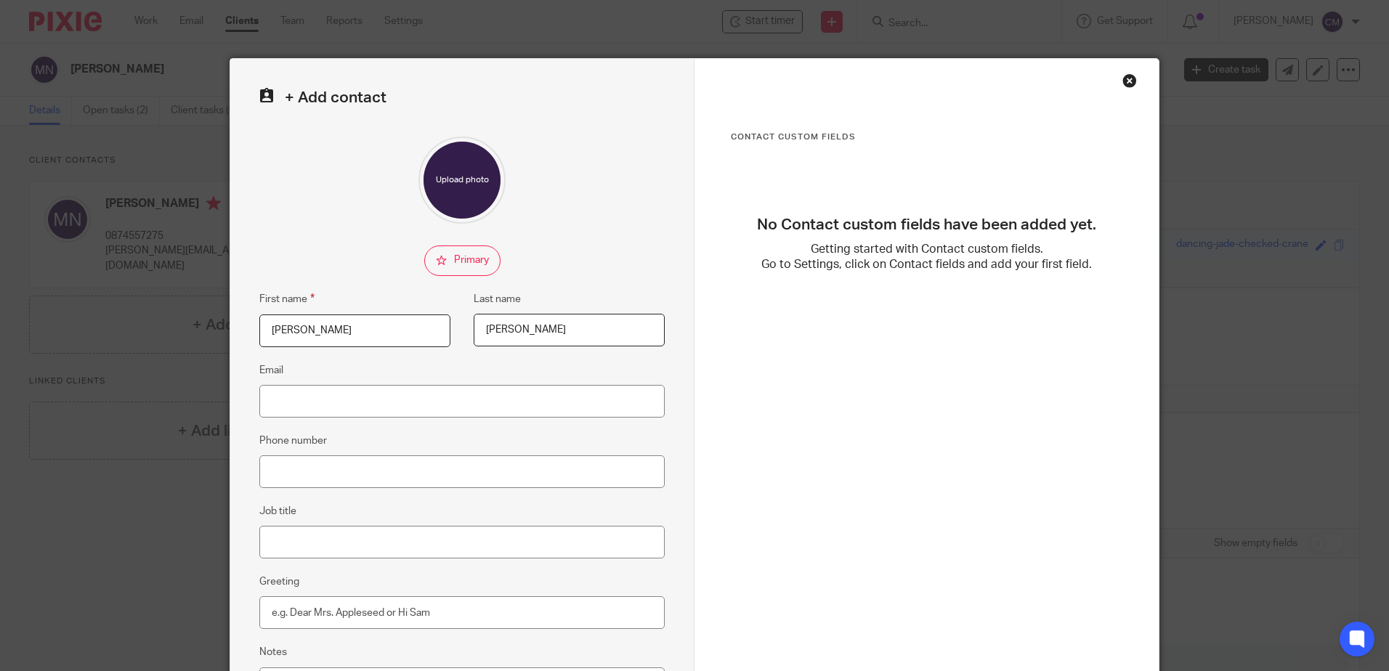
type input "de Morais"
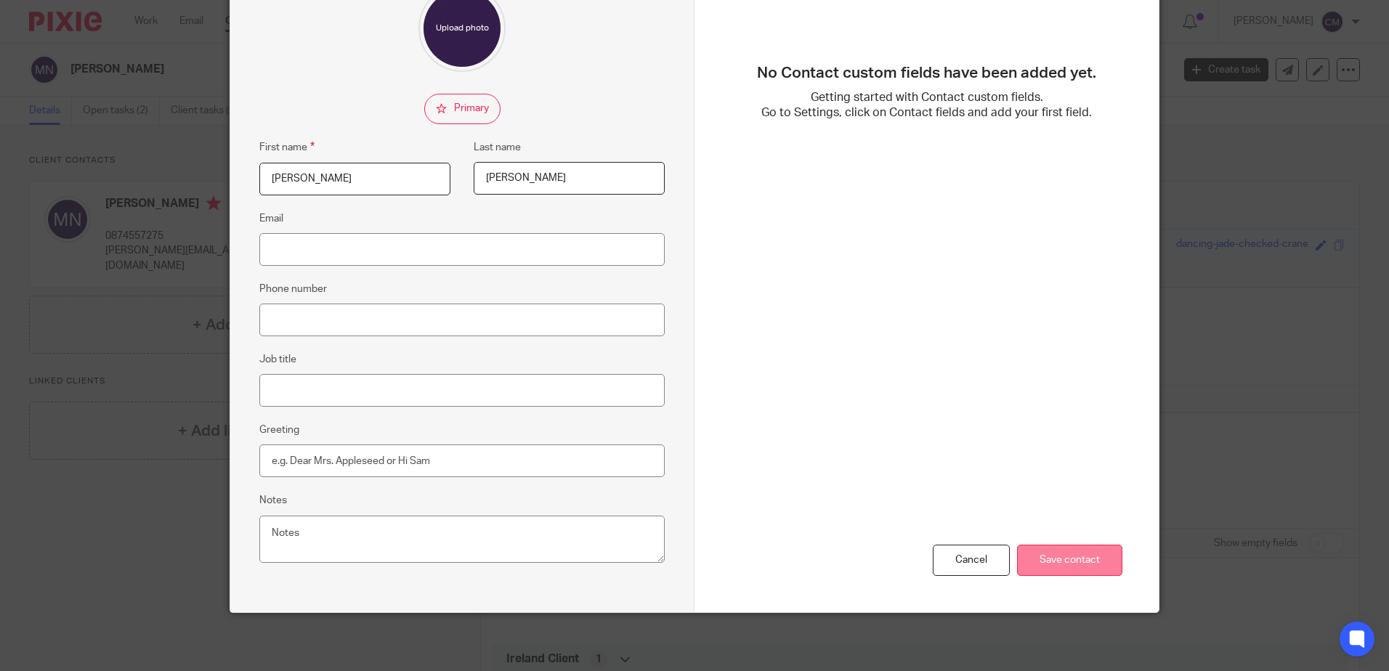
click at [1107, 567] on input "Save contact" at bounding box center [1069, 560] width 105 height 31
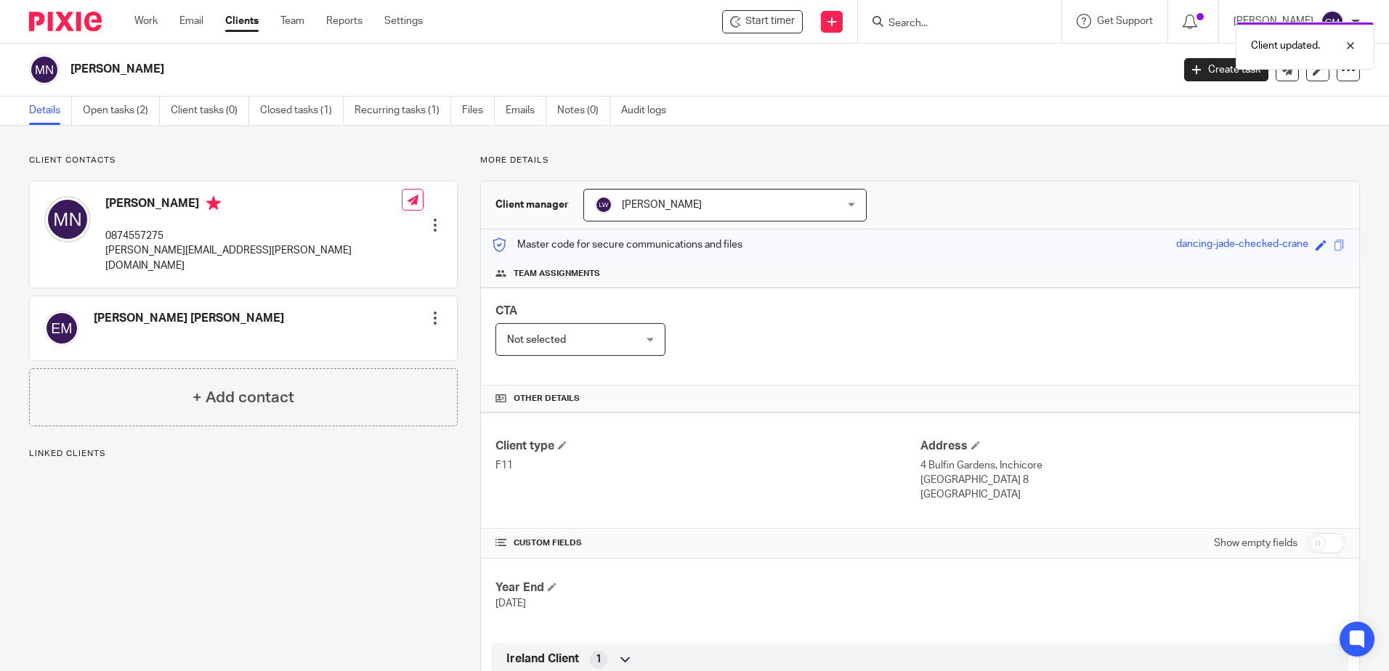
click at [428, 311] on div at bounding box center [435, 318] width 15 height 15
click at [925, 21] on input "Search" at bounding box center [952, 23] width 131 height 13
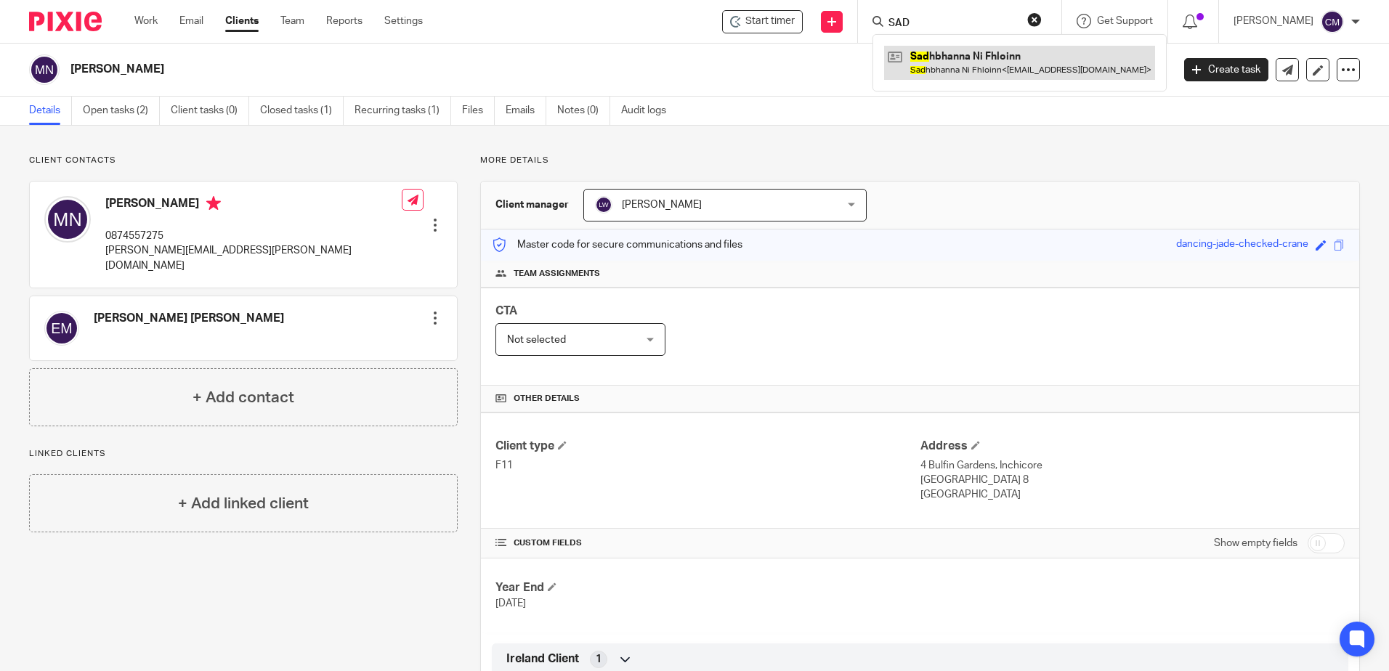
type input "SAD"
click at [929, 65] on link at bounding box center [1019, 62] width 271 height 33
